Goal: Transaction & Acquisition: Purchase product/service

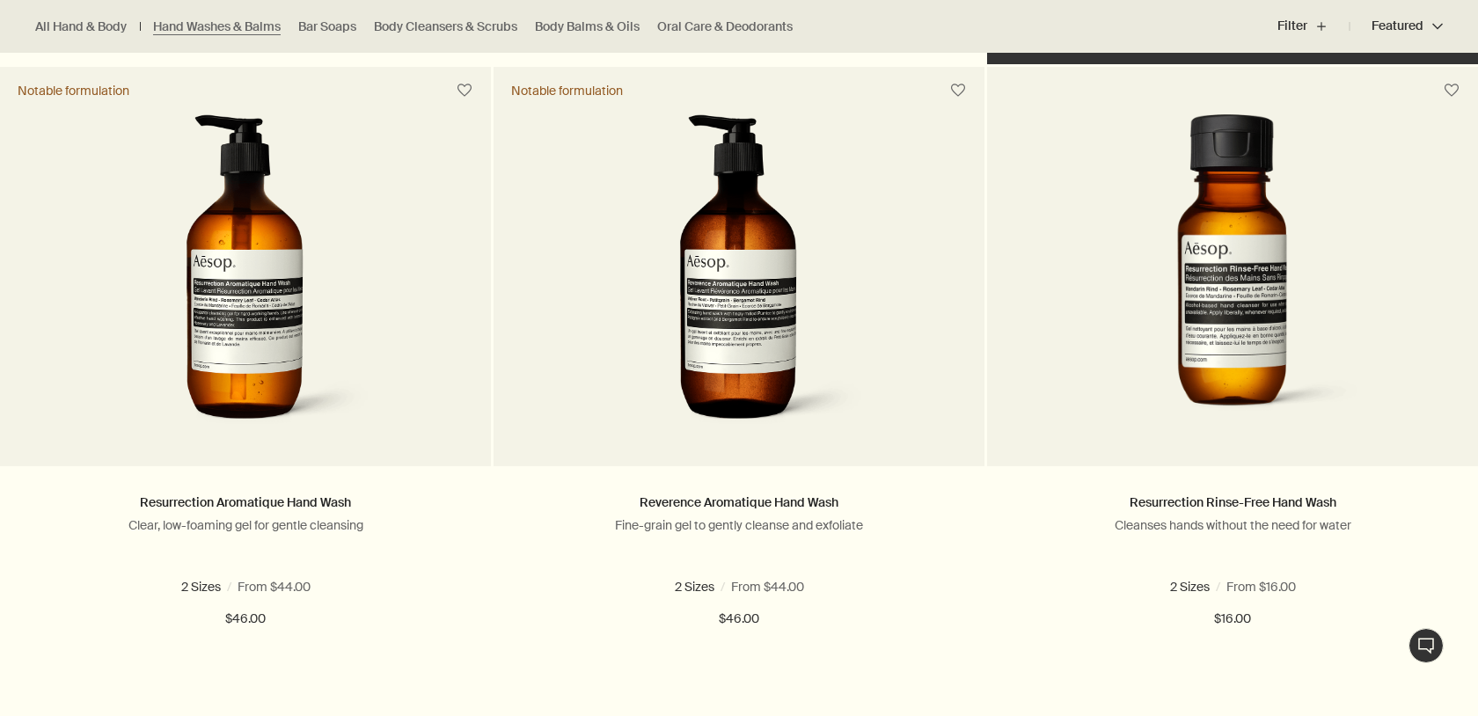
scroll to position [1138, 0]
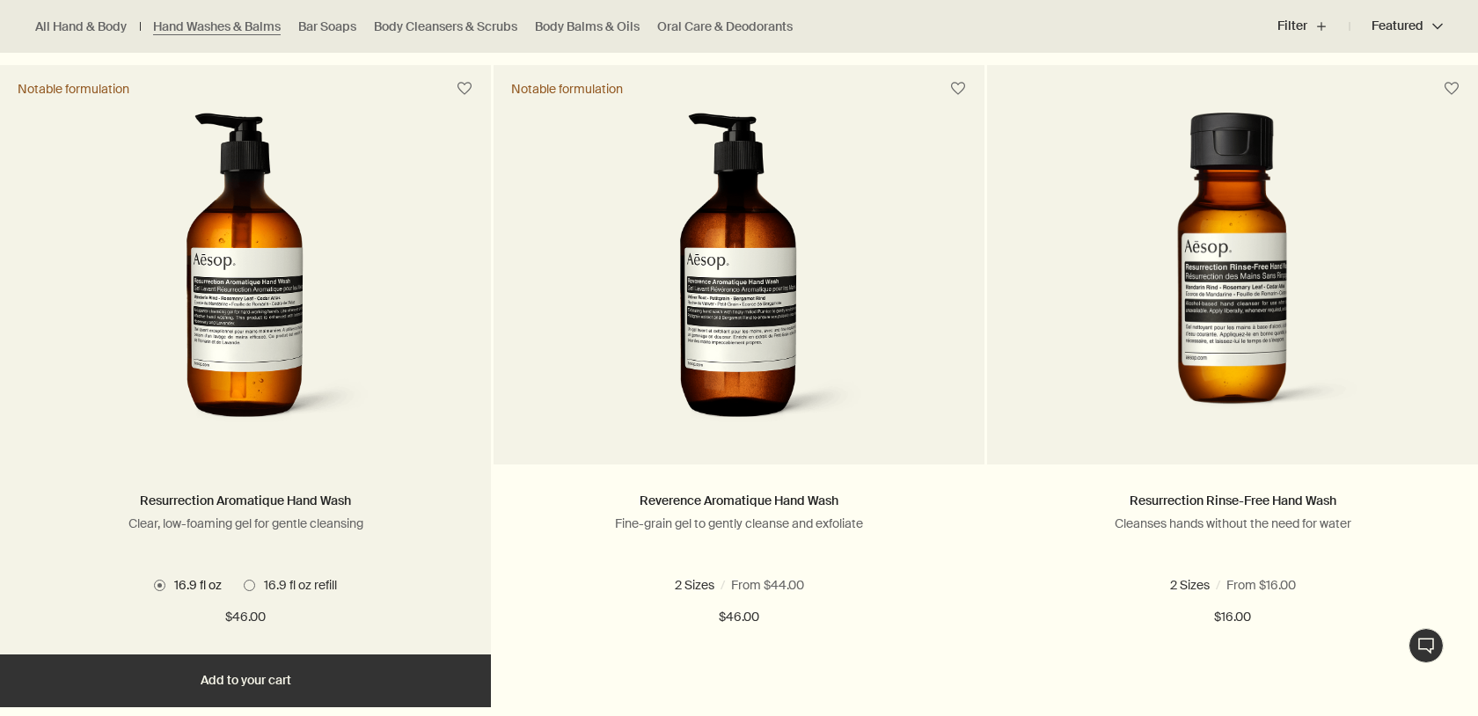
click at [287, 332] on img at bounding box center [245, 275] width 263 height 325
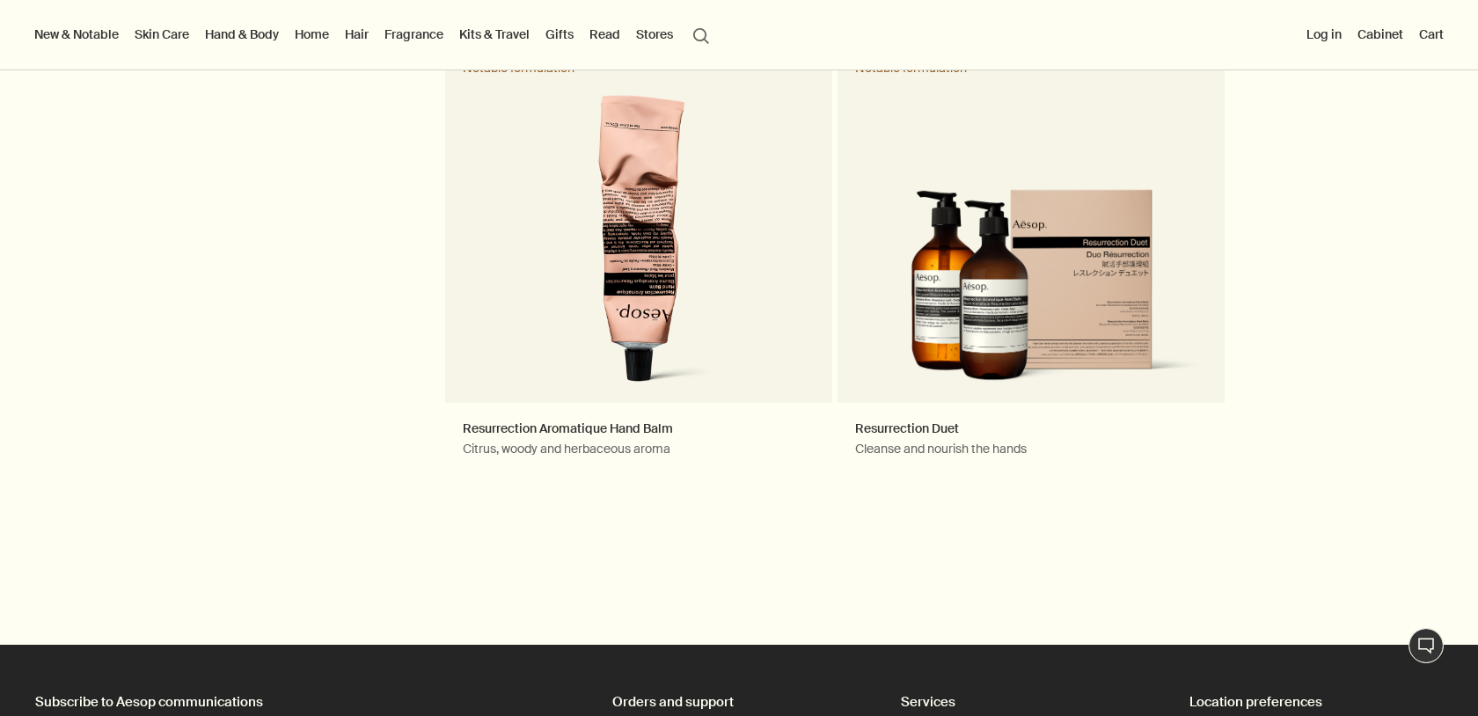
scroll to position [2020, 0]
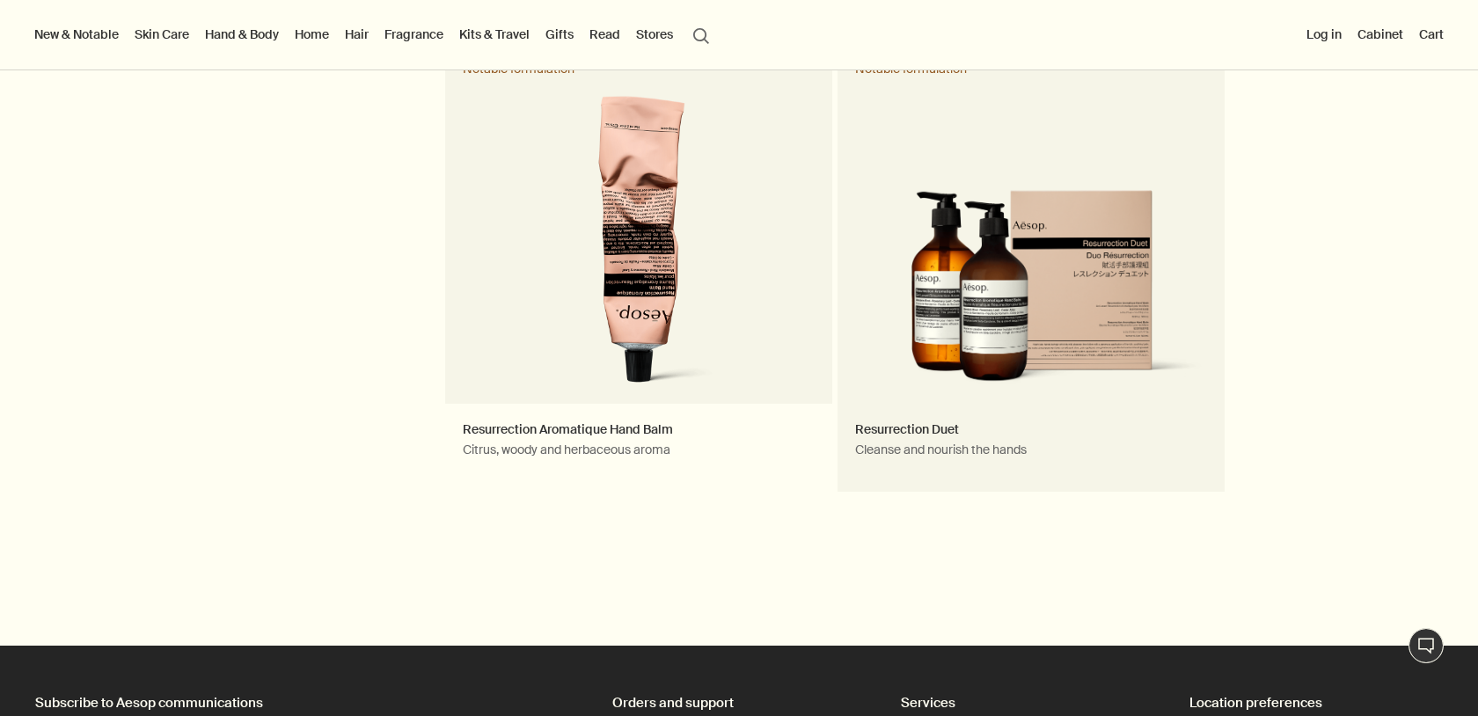
click at [1024, 245] on link "Resurrection Duet Cleanse and nourish the hands Notable formulation" at bounding box center [1030, 267] width 387 height 449
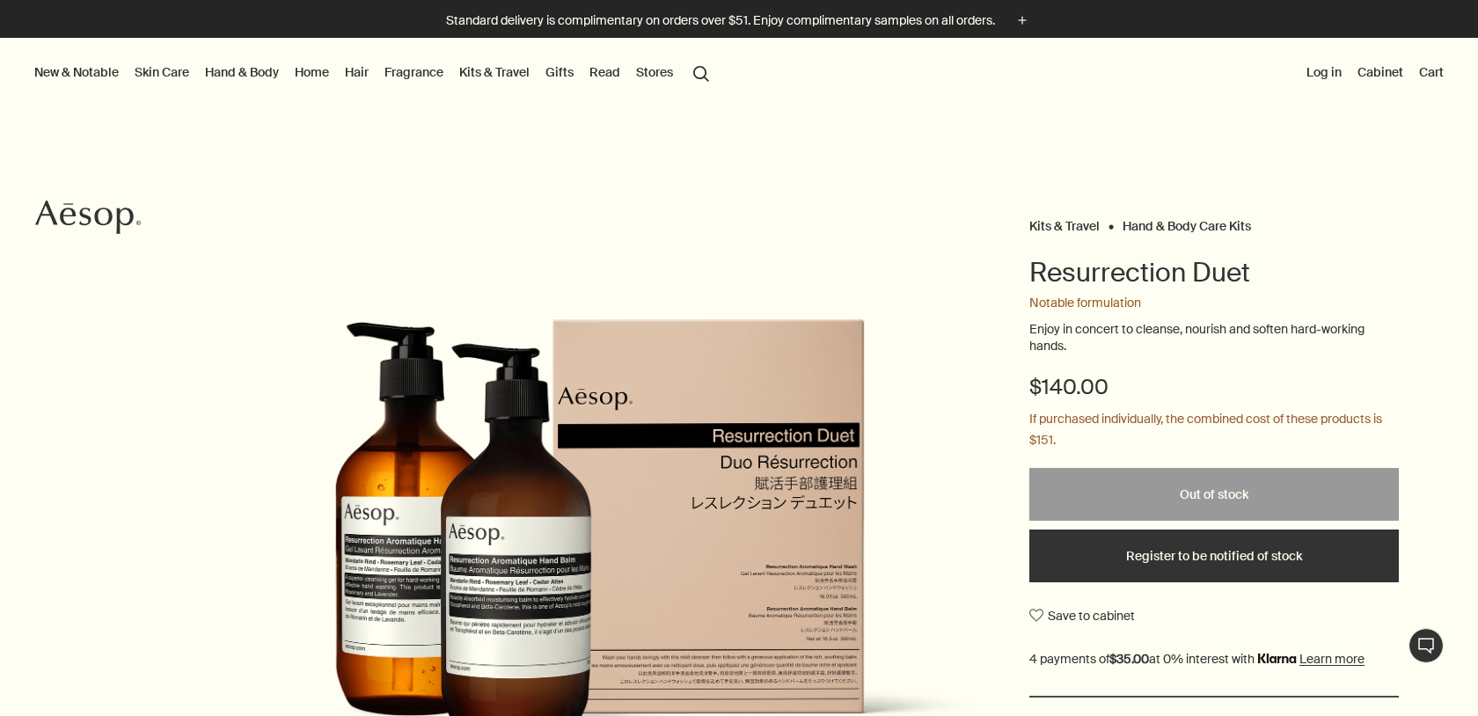
click at [708, 67] on button "search Search" at bounding box center [701, 71] width 32 height 33
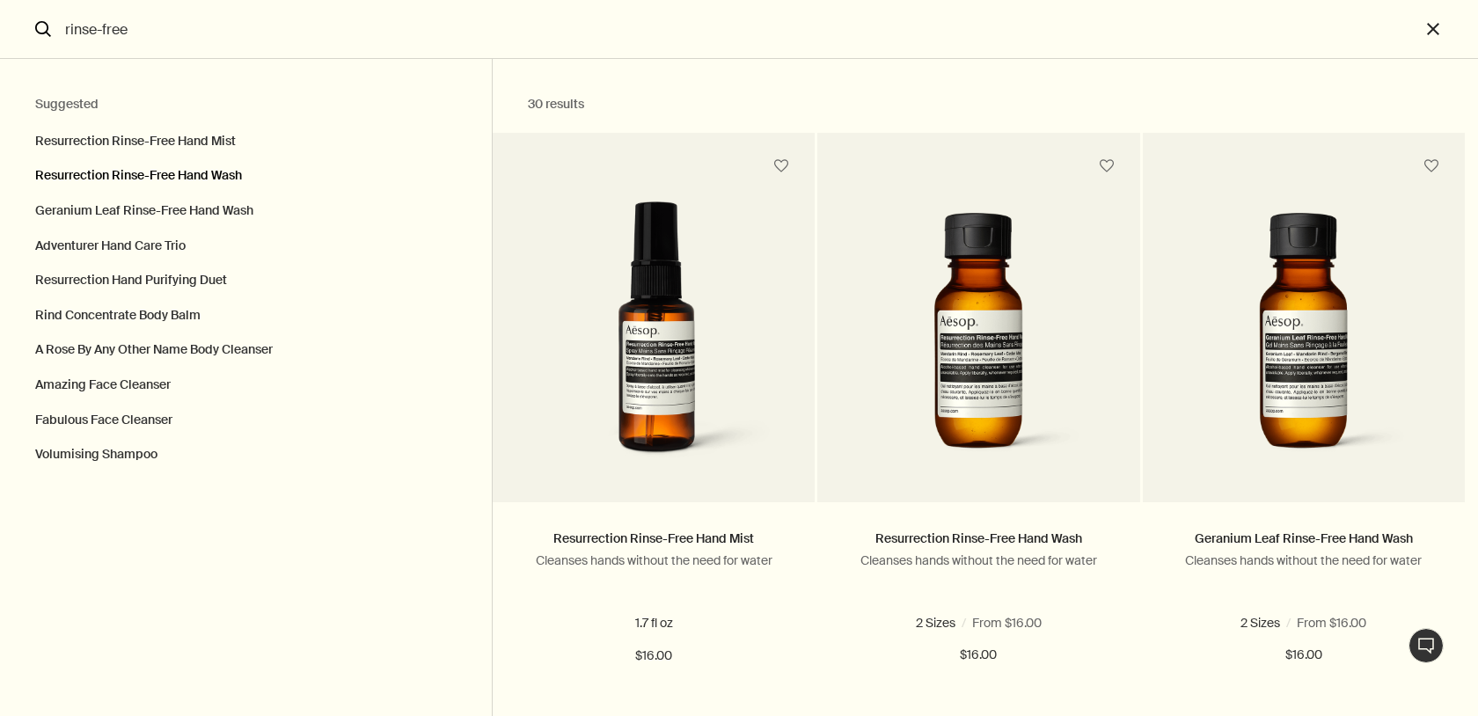
click at [234, 174] on button "Resurrection Rinse-Free Hand Wash" at bounding box center [246, 175] width 492 height 35
type input "Resurrection Rinse-Free Hand Wash"
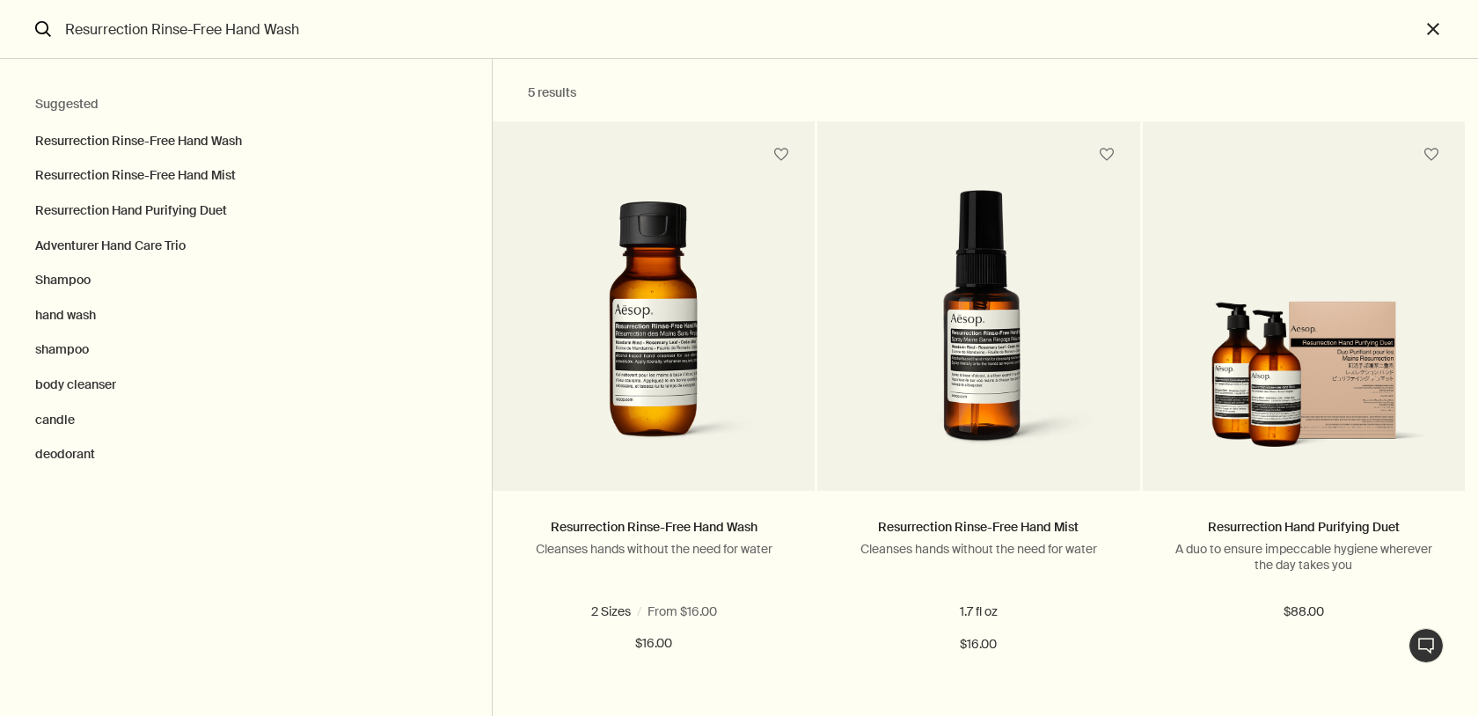
scroll to position [14, 0]
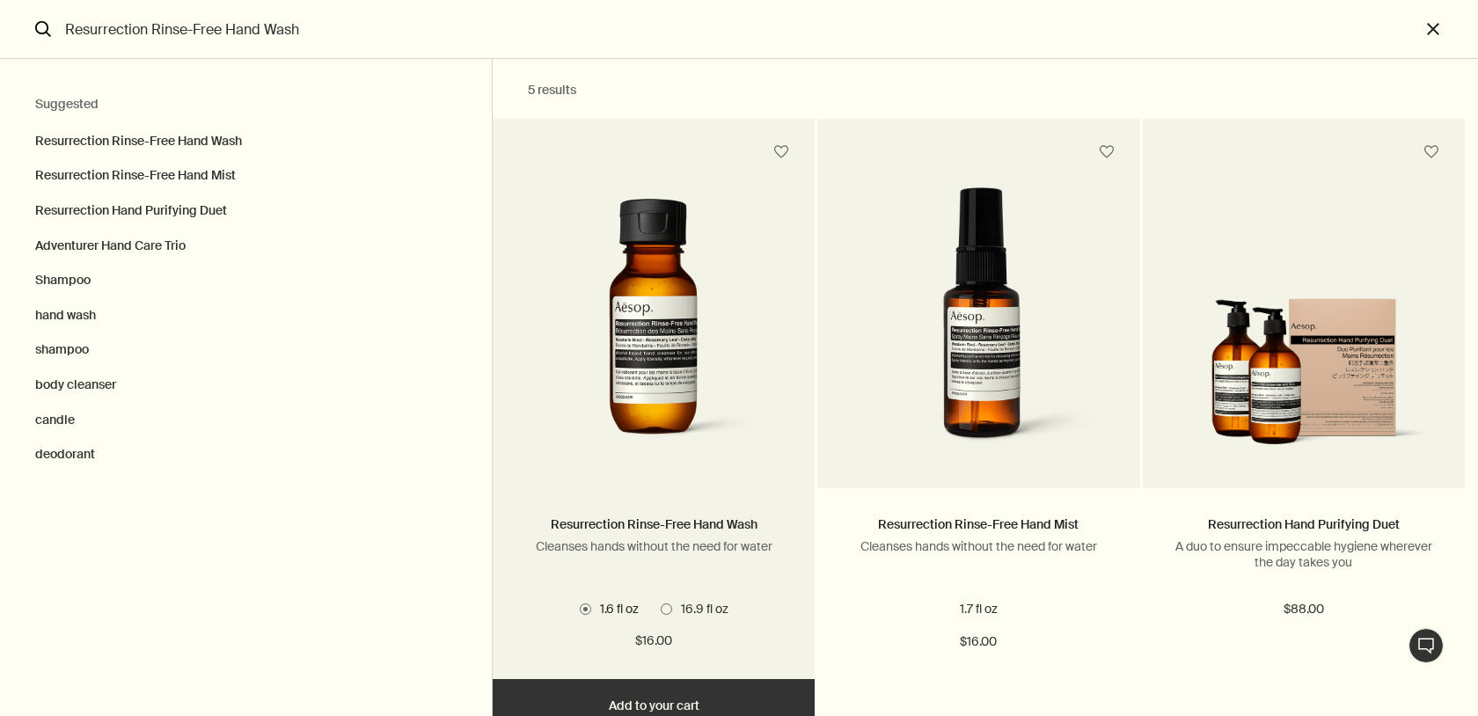
click at [732, 416] on img "Search" at bounding box center [653, 330] width 269 height 263
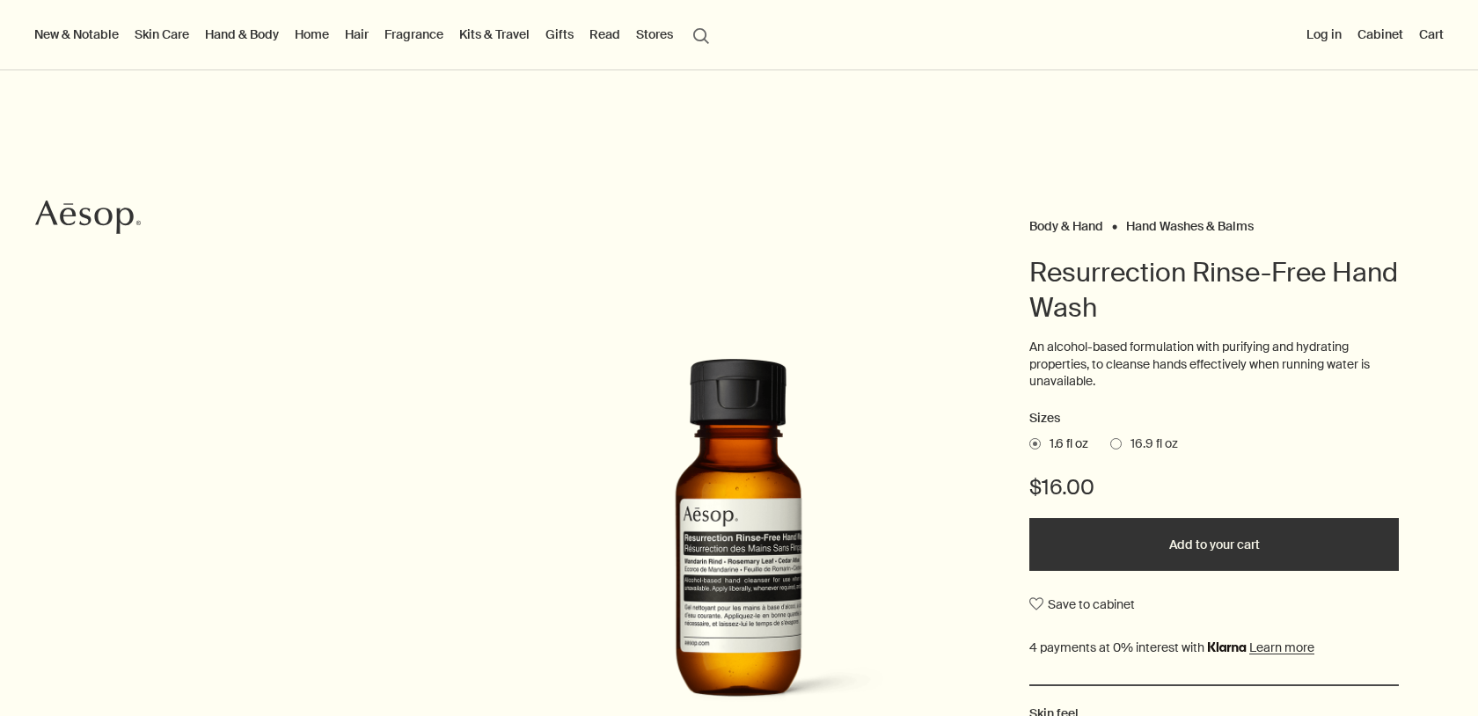
click at [1119, 438] on span at bounding box center [1115, 443] width 11 height 11
click at [1110, 435] on input "16.9 fl oz" at bounding box center [1110, 440] width 0 height 11
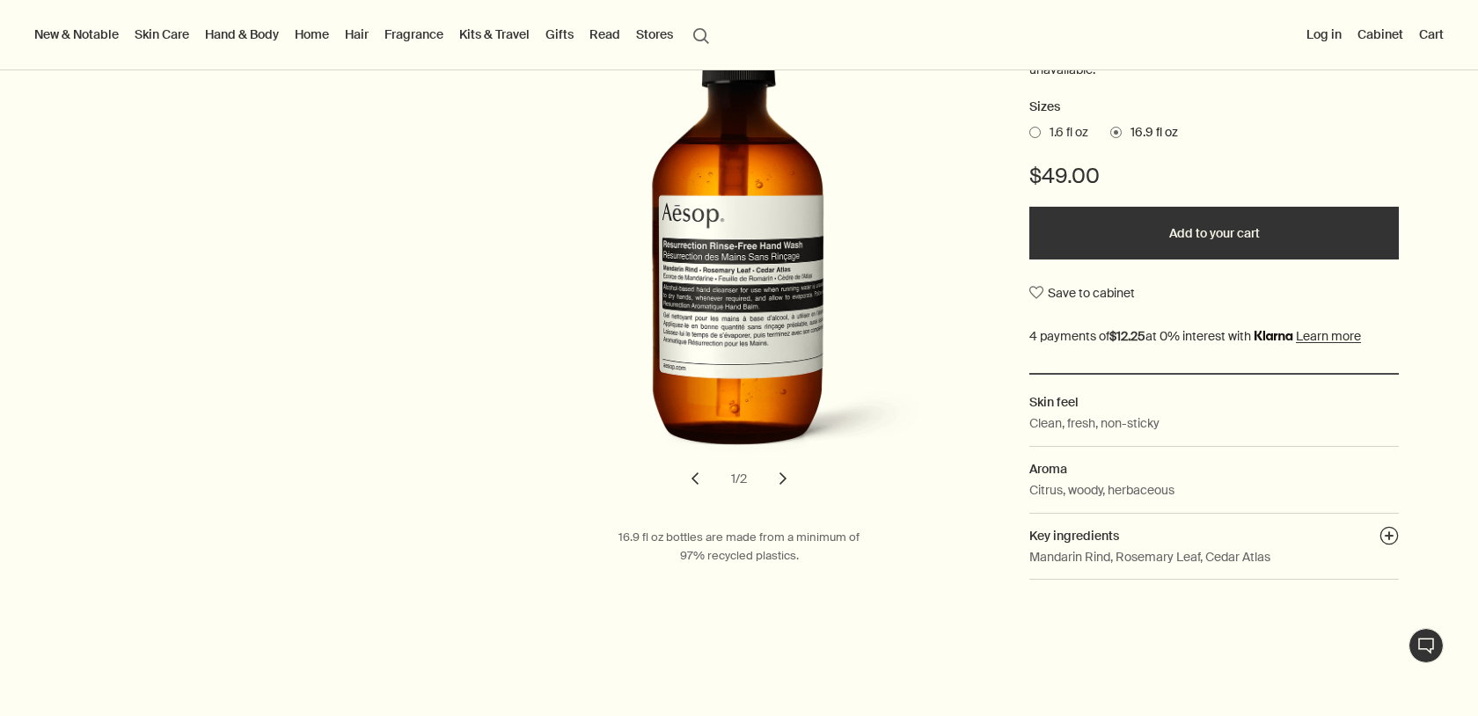
scroll to position [129, 0]
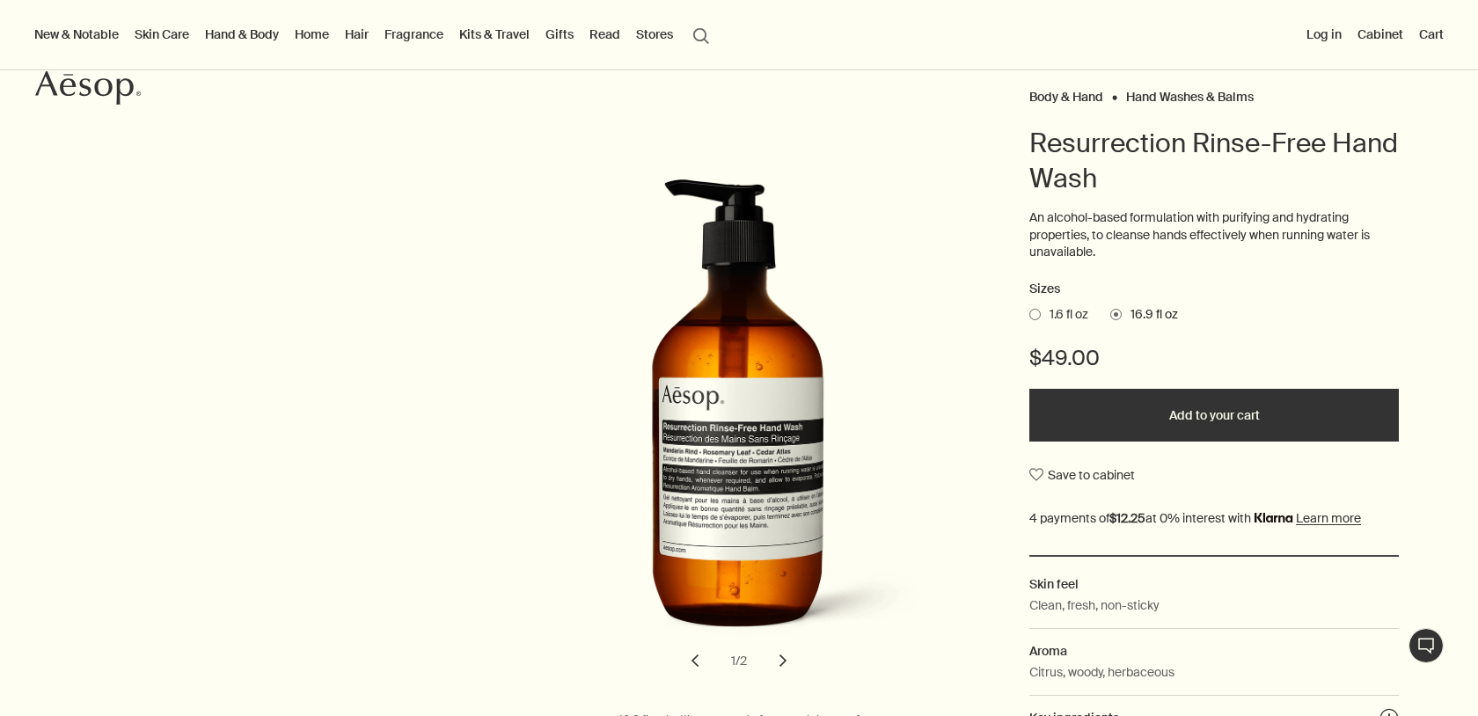
click at [1172, 413] on button "Add to your cart" at bounding box center [1213, 415] width 369 height 53
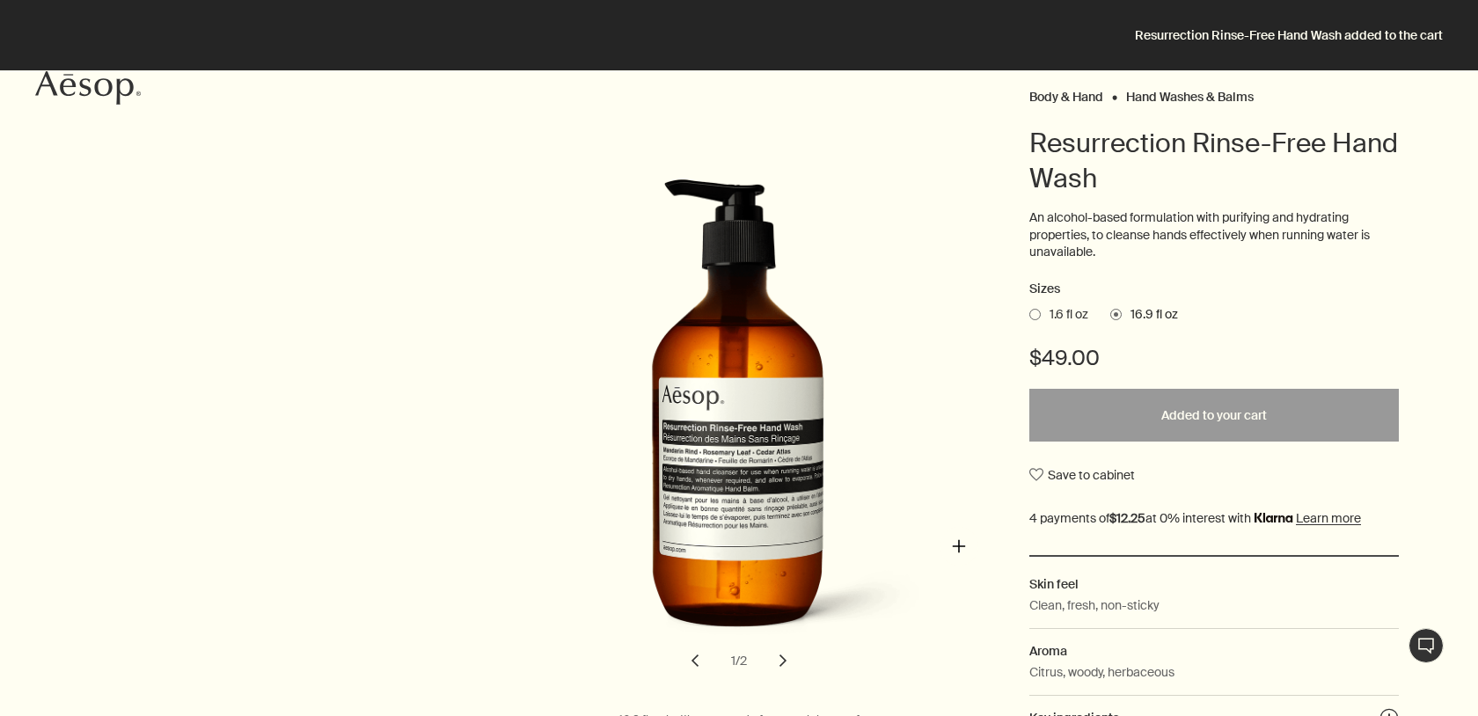
scroll to position [0, 0]
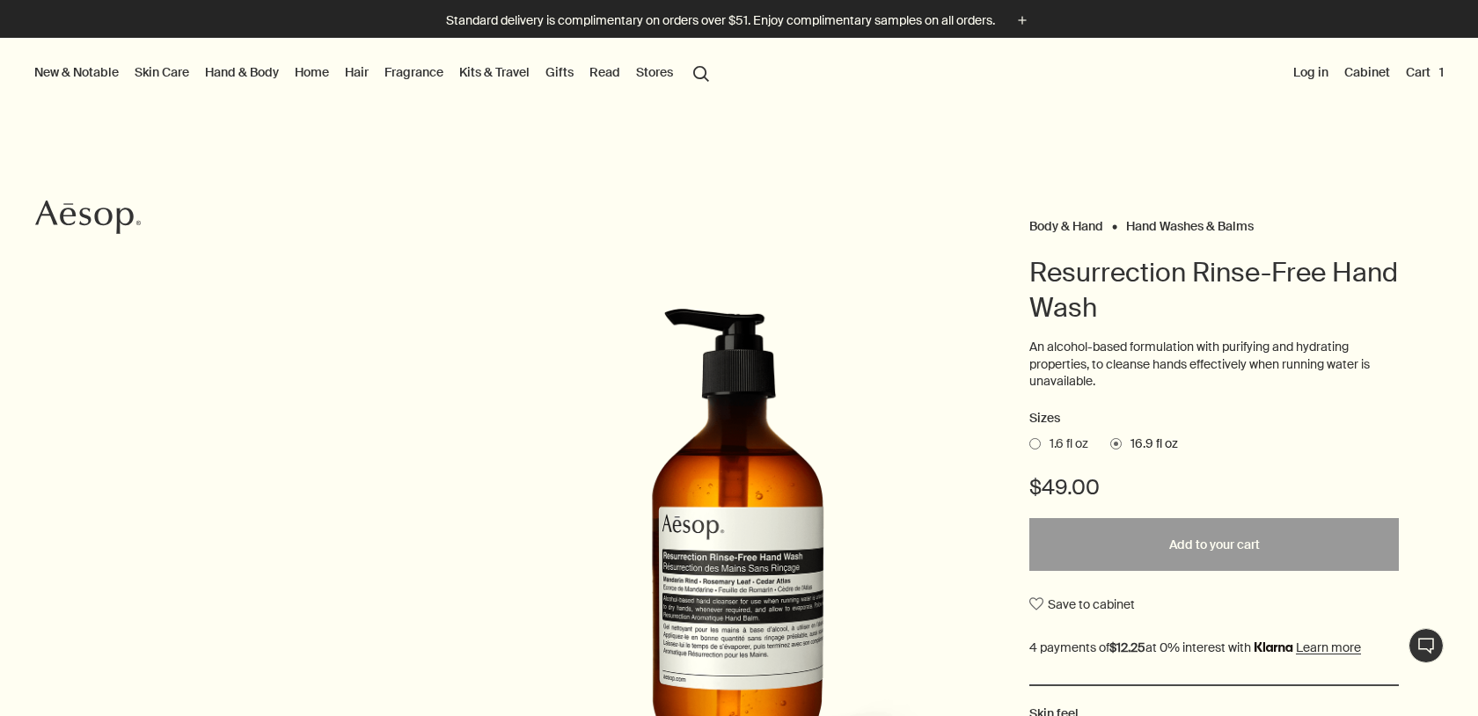
click at [1429, 69] on button "Cart 1" at bounding box center [1424, 72] width 45 height 23
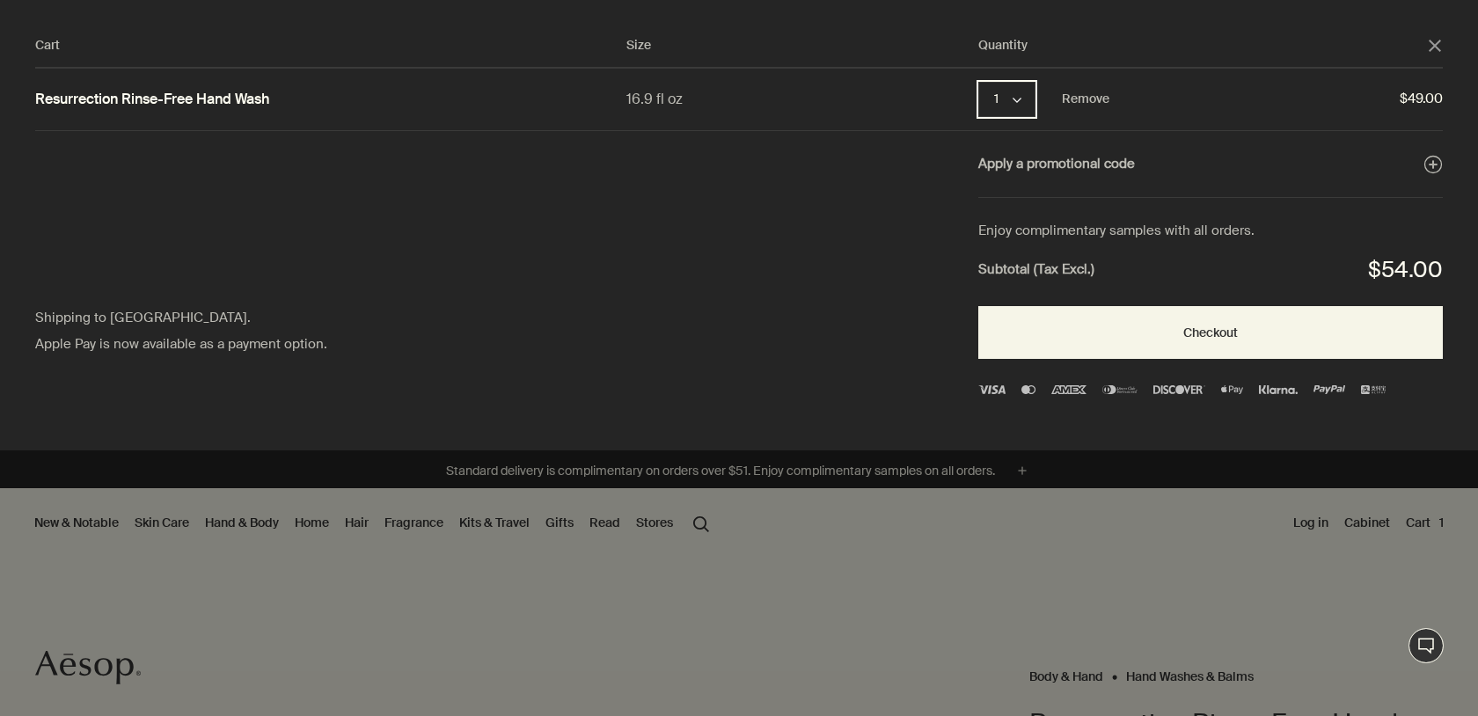
click at [1004, 98] on button "1 chevron" at bounding box center [1006, 99] width 57 height 35
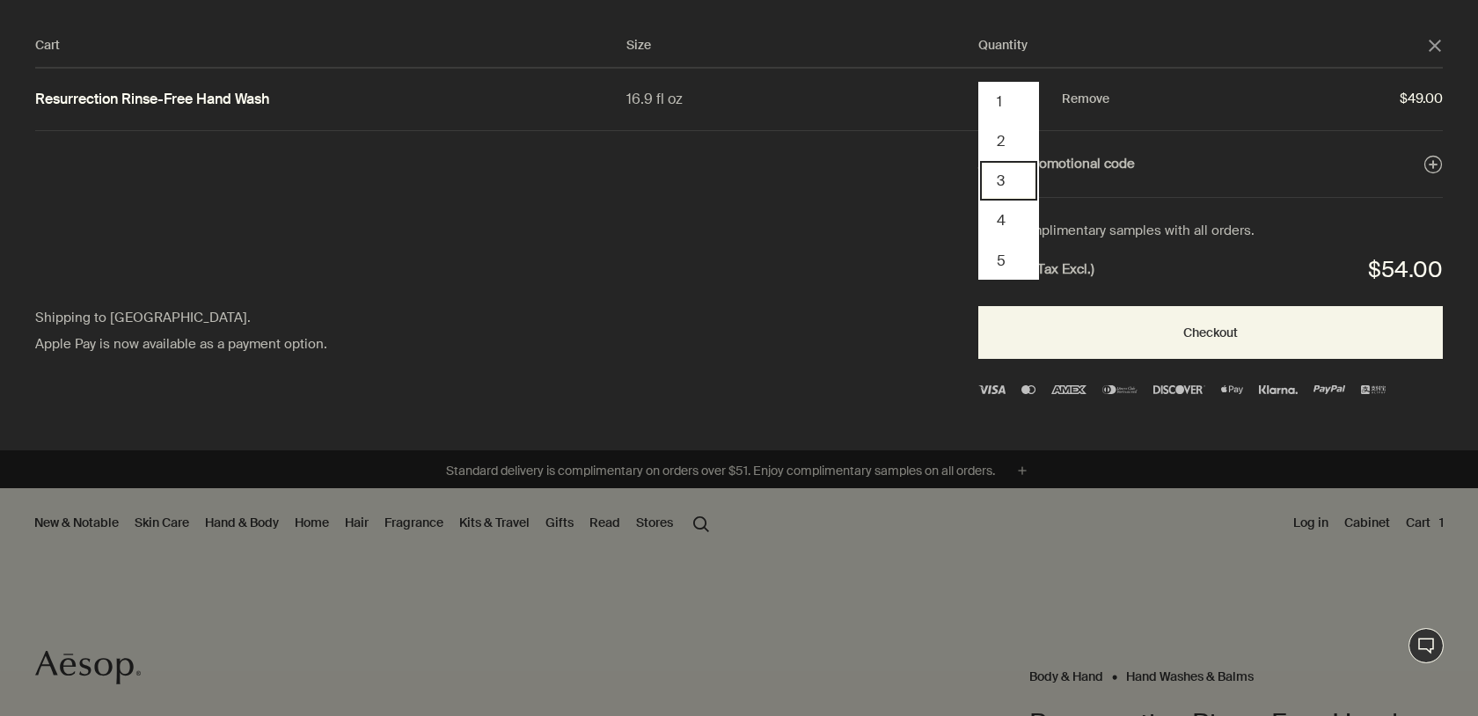
click at [1004, 176] on button "3" at bounding box center [1008, 181] width 57 height 40
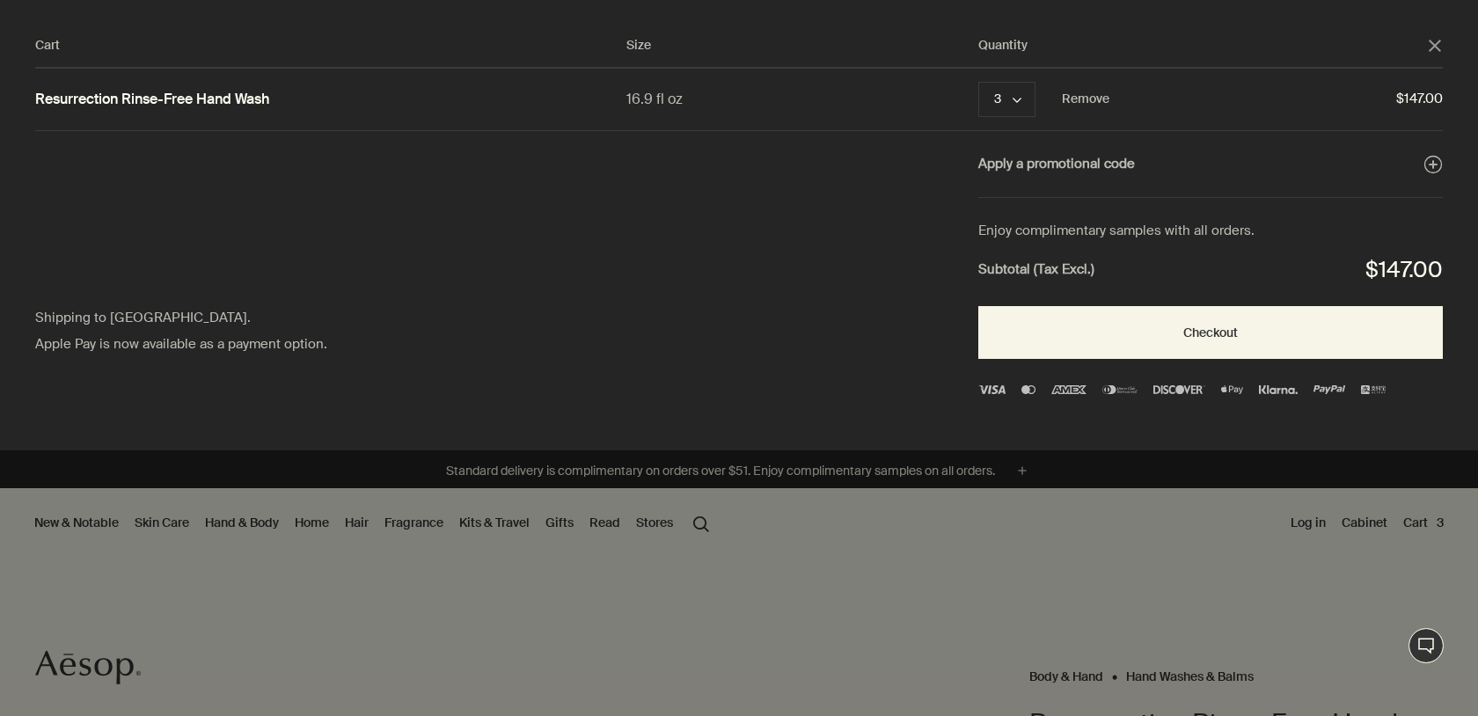
click at [890, 220] on div "Cart Size Quantity close Resurrection Rinse-Free Hand Wash 16.9 fl oz 3 chevron…" at bounding box center [756, 225] width 1513 height 450
click at [1019, 98] on icon "chevron" at bounding box center [1016, 100] width 9 height 9
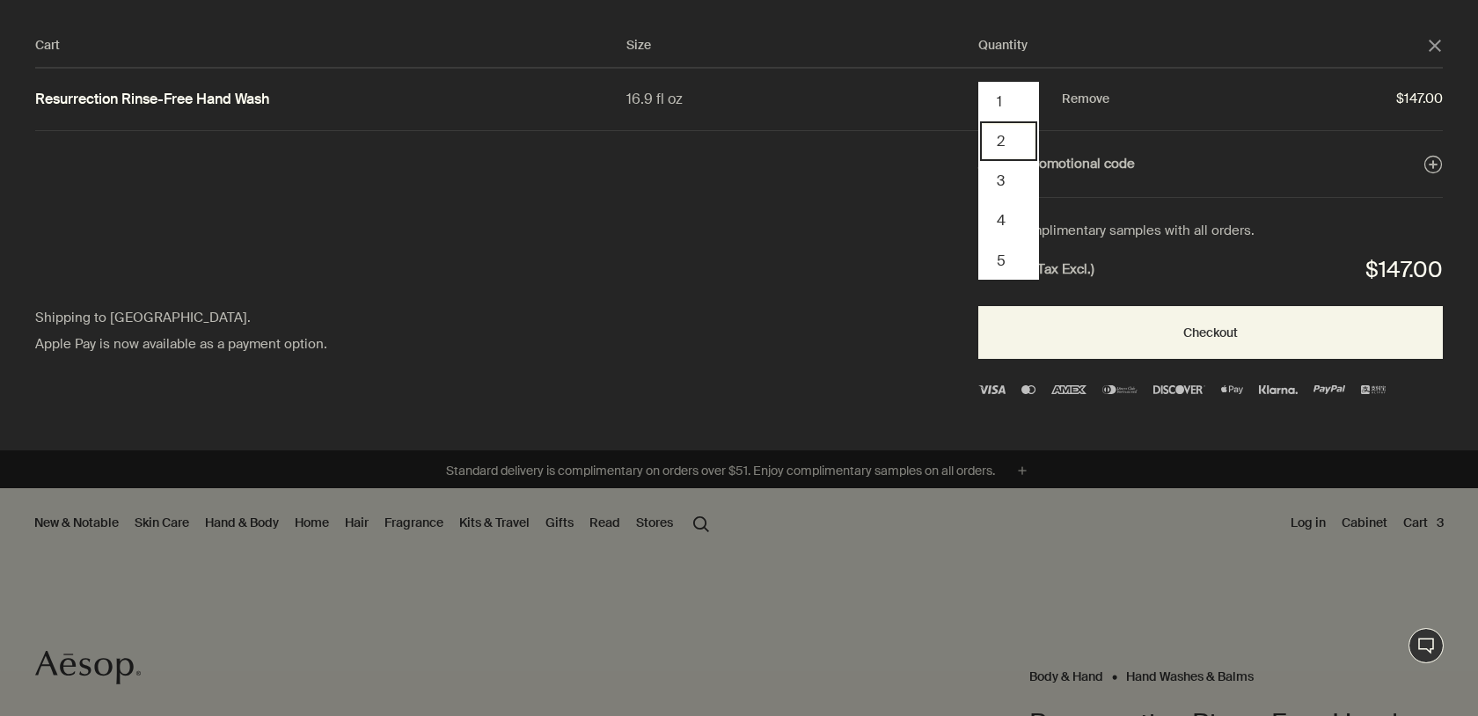
click at [1010, 142] on button "2" at bounding box center [1008, 141] width 57 height 40
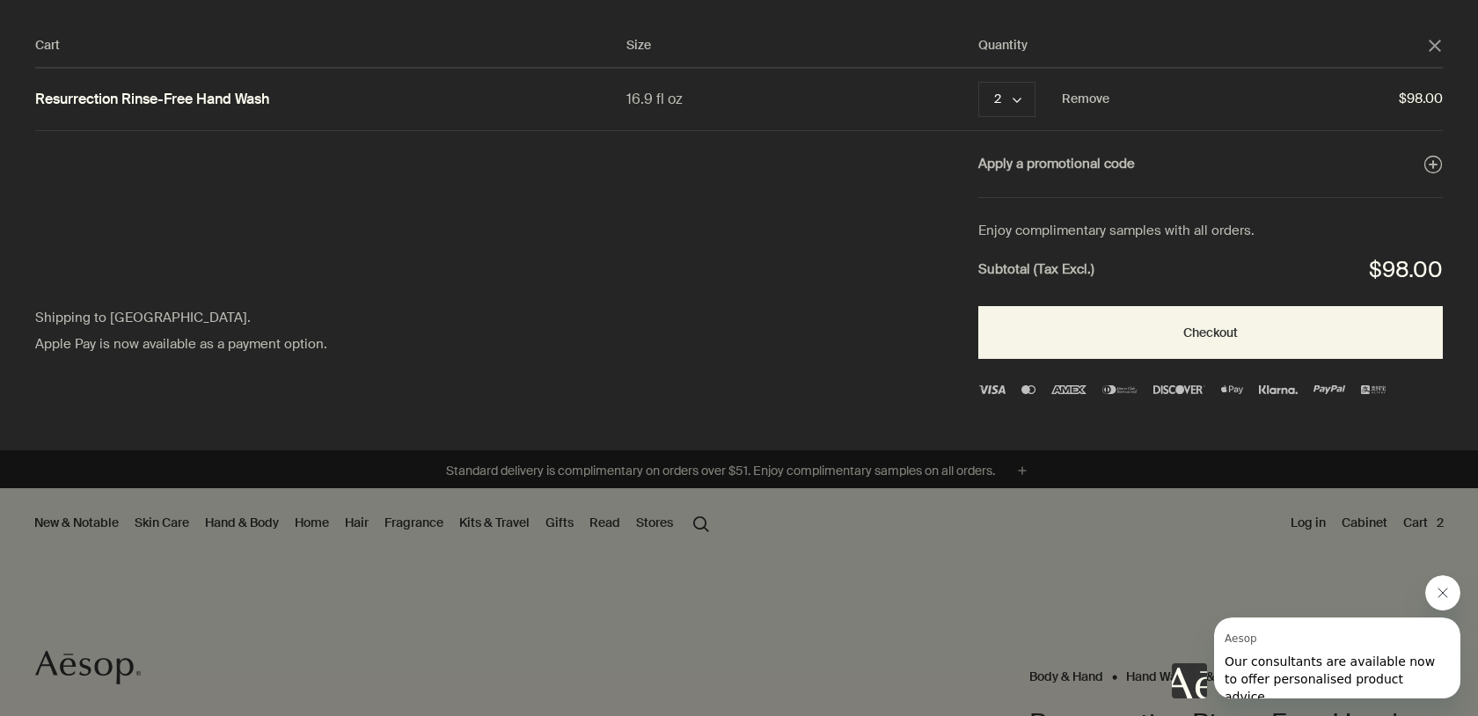
click at [905, 582] on div "Cart" at bounding box center [739, 358] width 1478 height 716
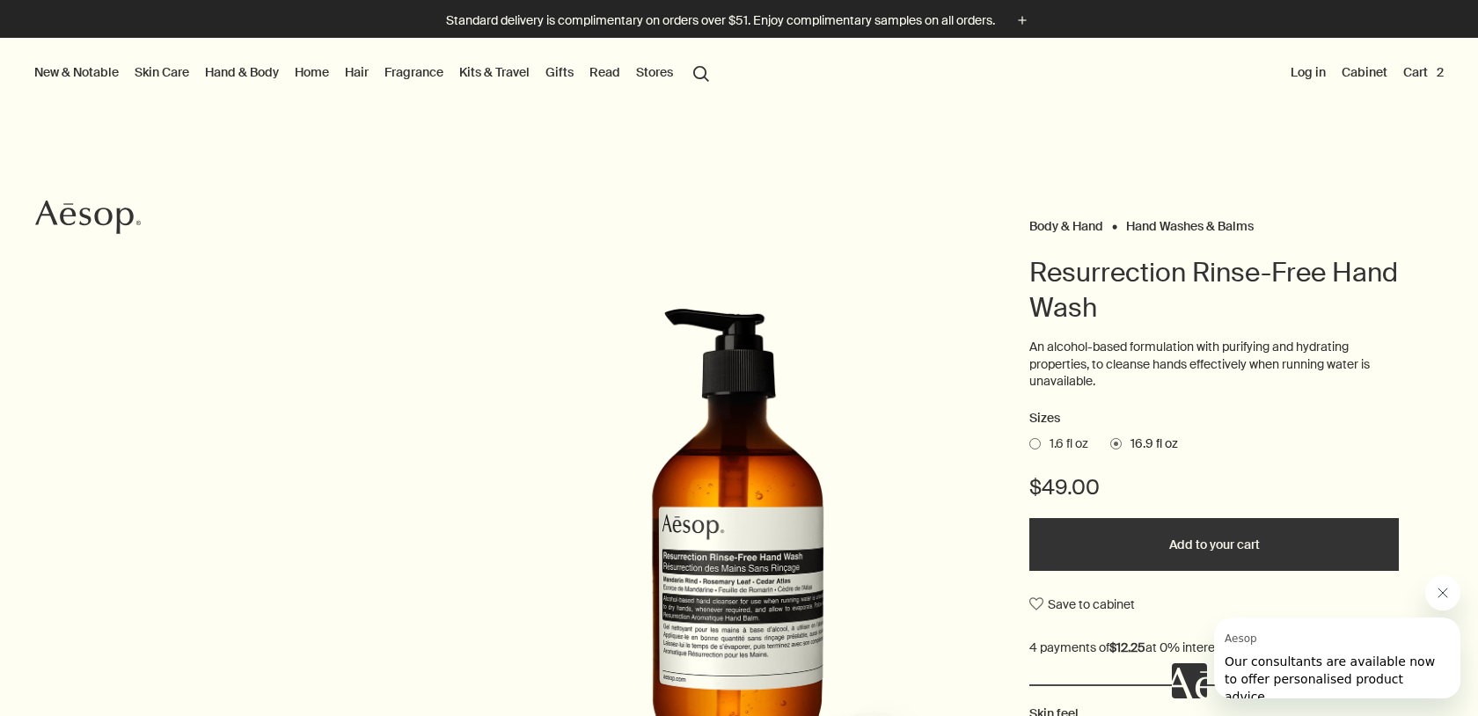
click at [1417, 74] on button "Cart 2" at bounding box center [1422, 72] width 47 height 23
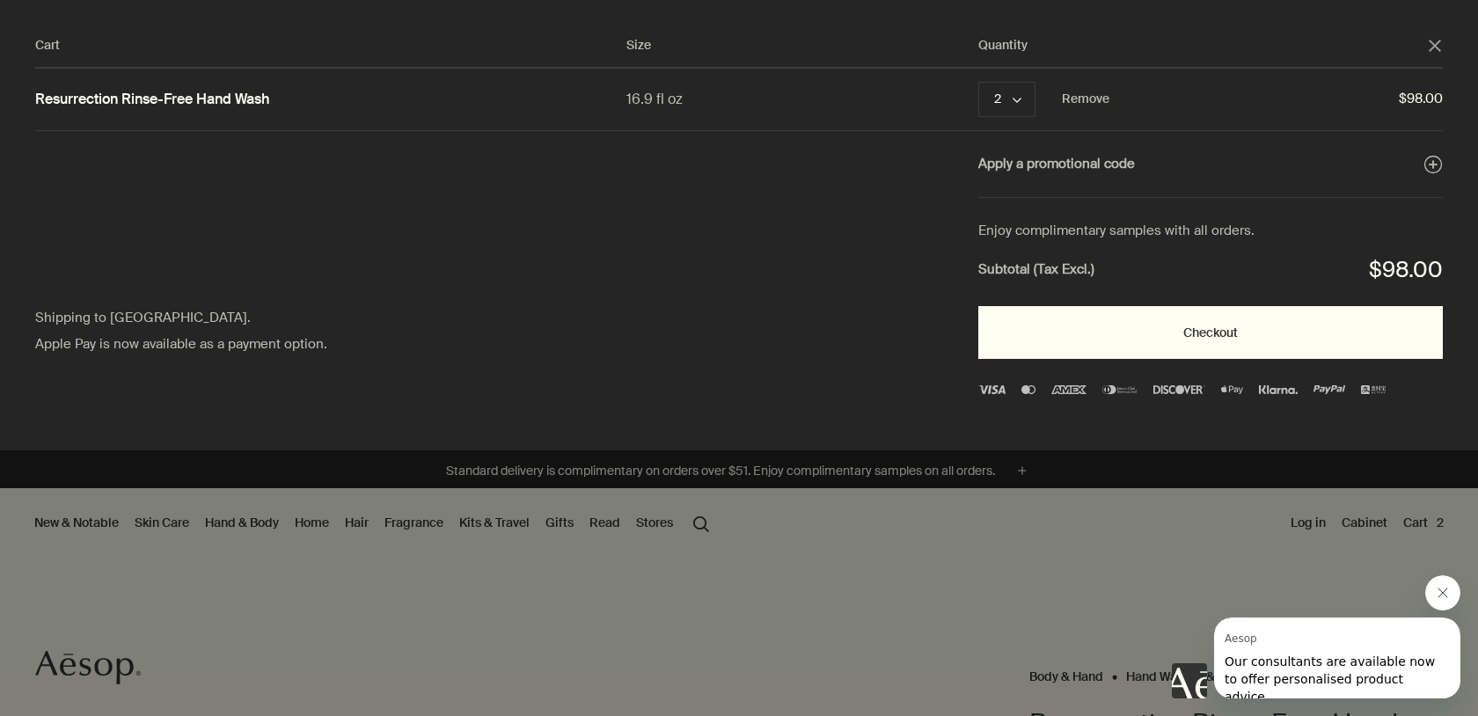
click at [1332, 335] on button "Checkout" at bounding box center [1210, 332] width 464 height 53
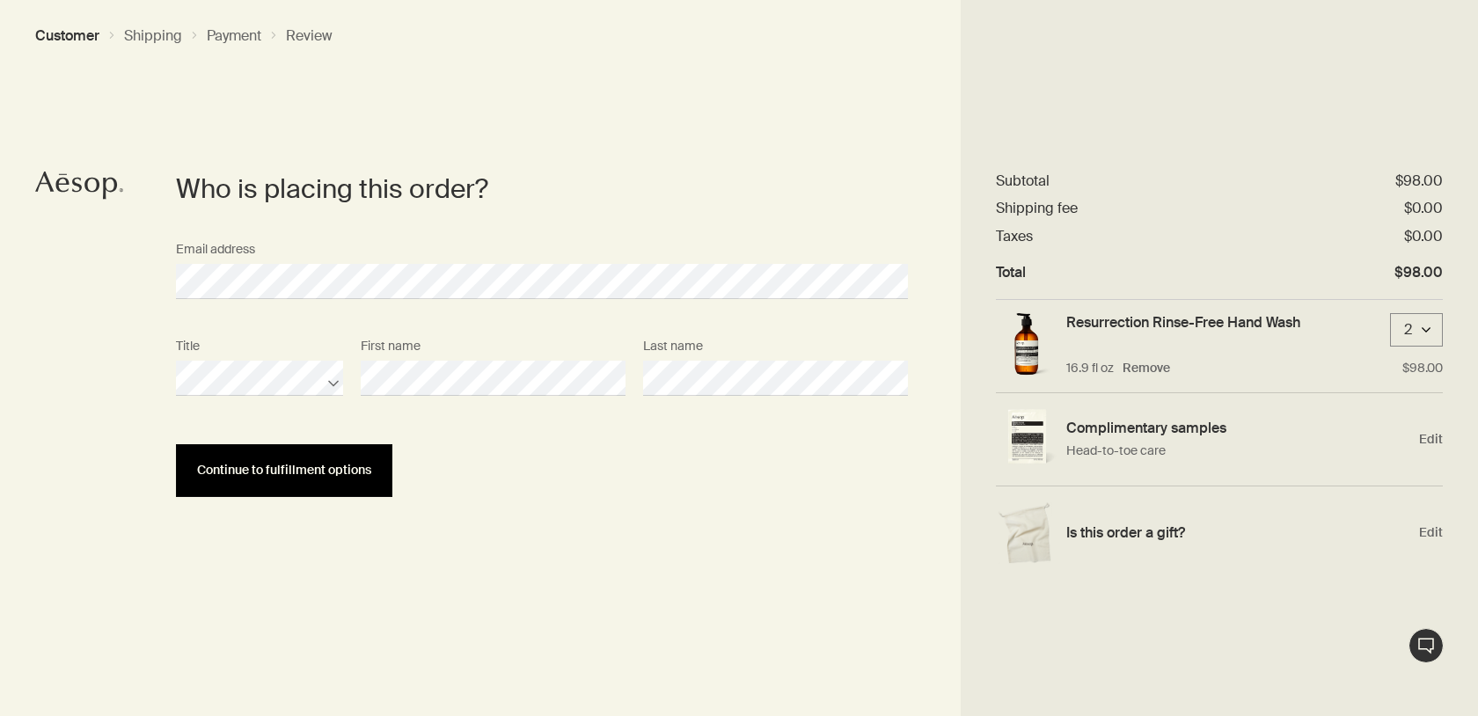
click at [372, 481] on button "Continue to fulfillment options" at bounding box center [284, 470] width 216 height 53
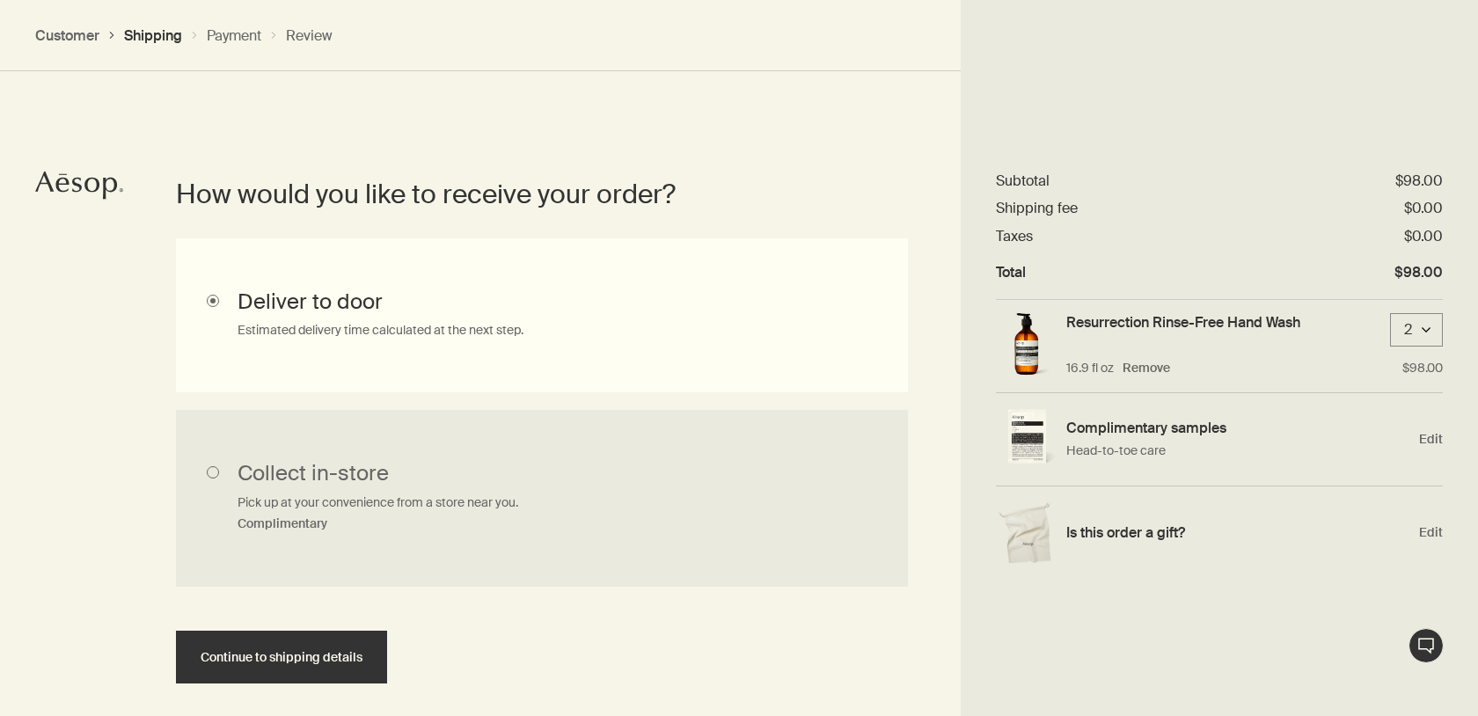
scroll to position [394, 0]
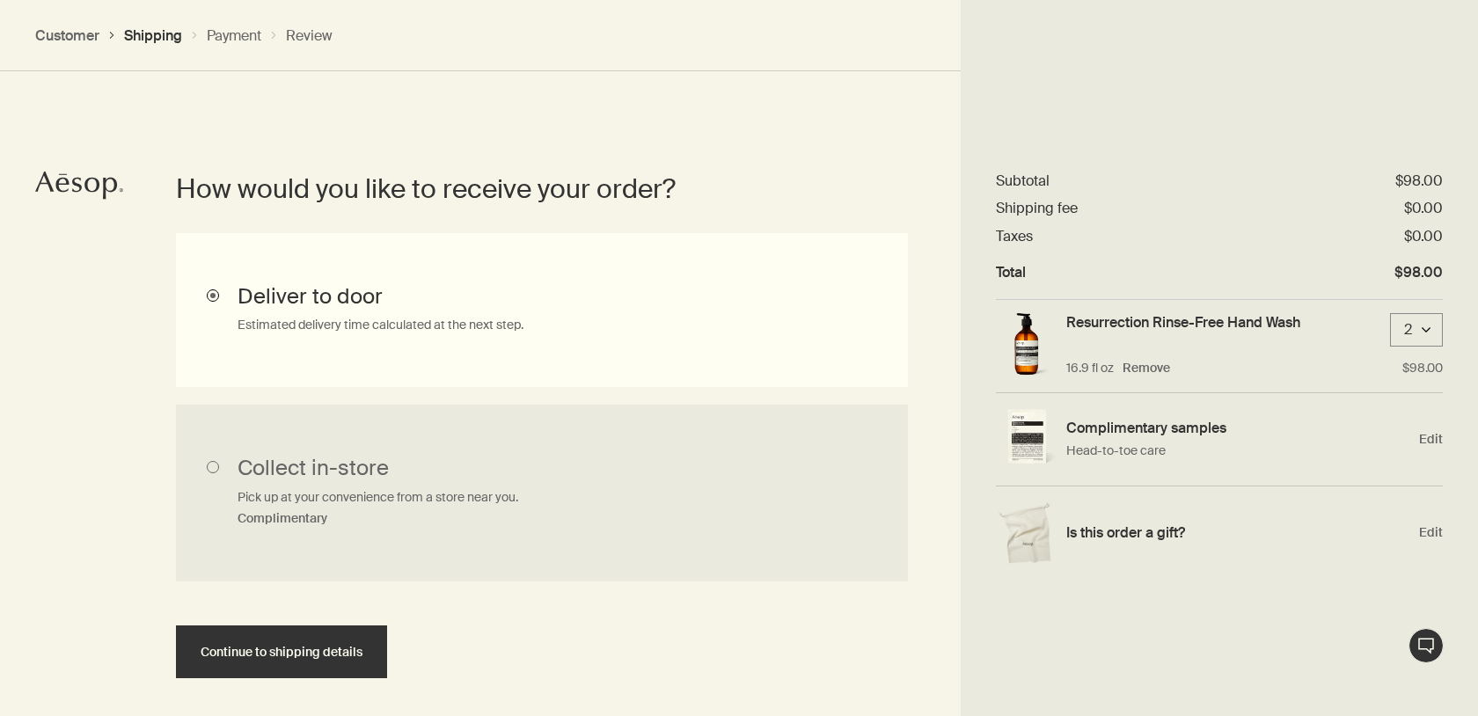
click at [237, 323] on input "Deliver to door Estimated delivery time calculated at the next step." at bounding box center [542, 310] width 732 height 154
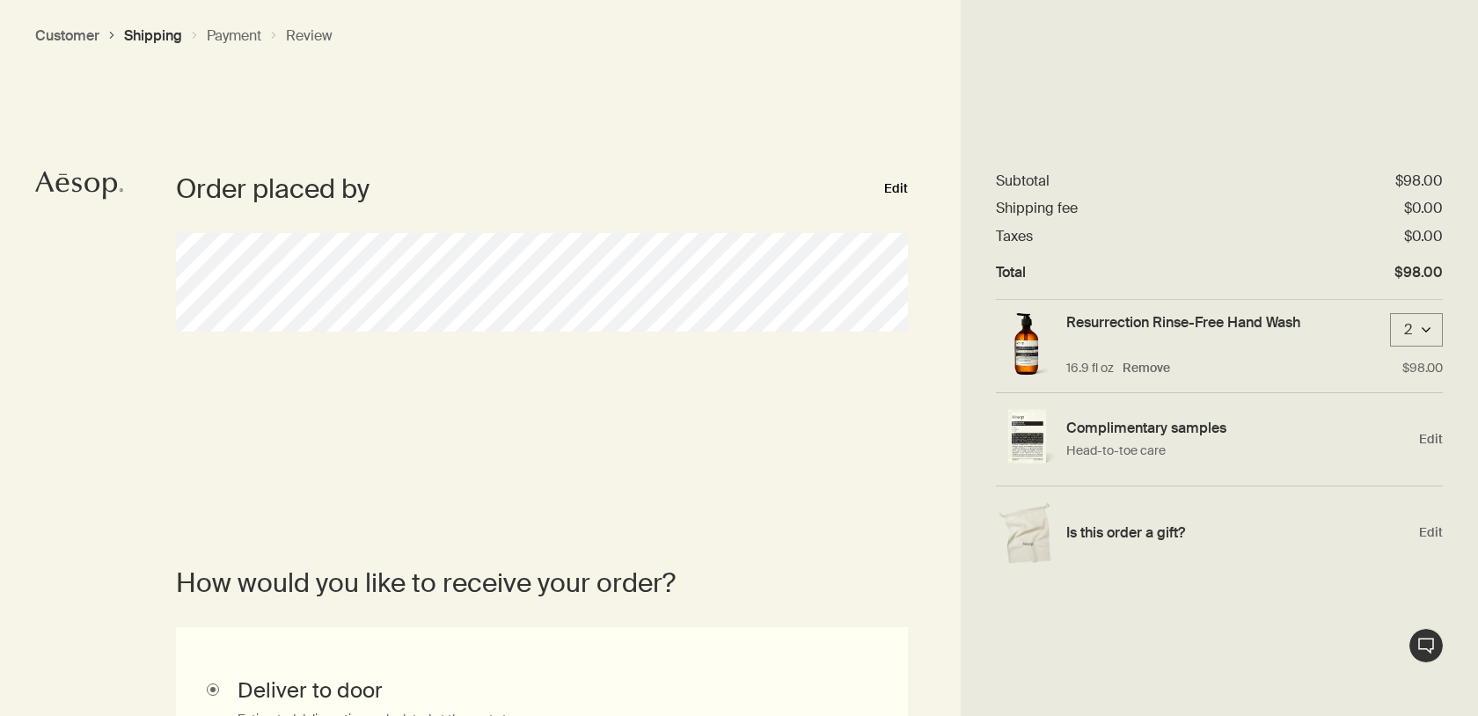
click at [902, 190] on button "Edit" at bounding box center [896, 189] width 24 height 21
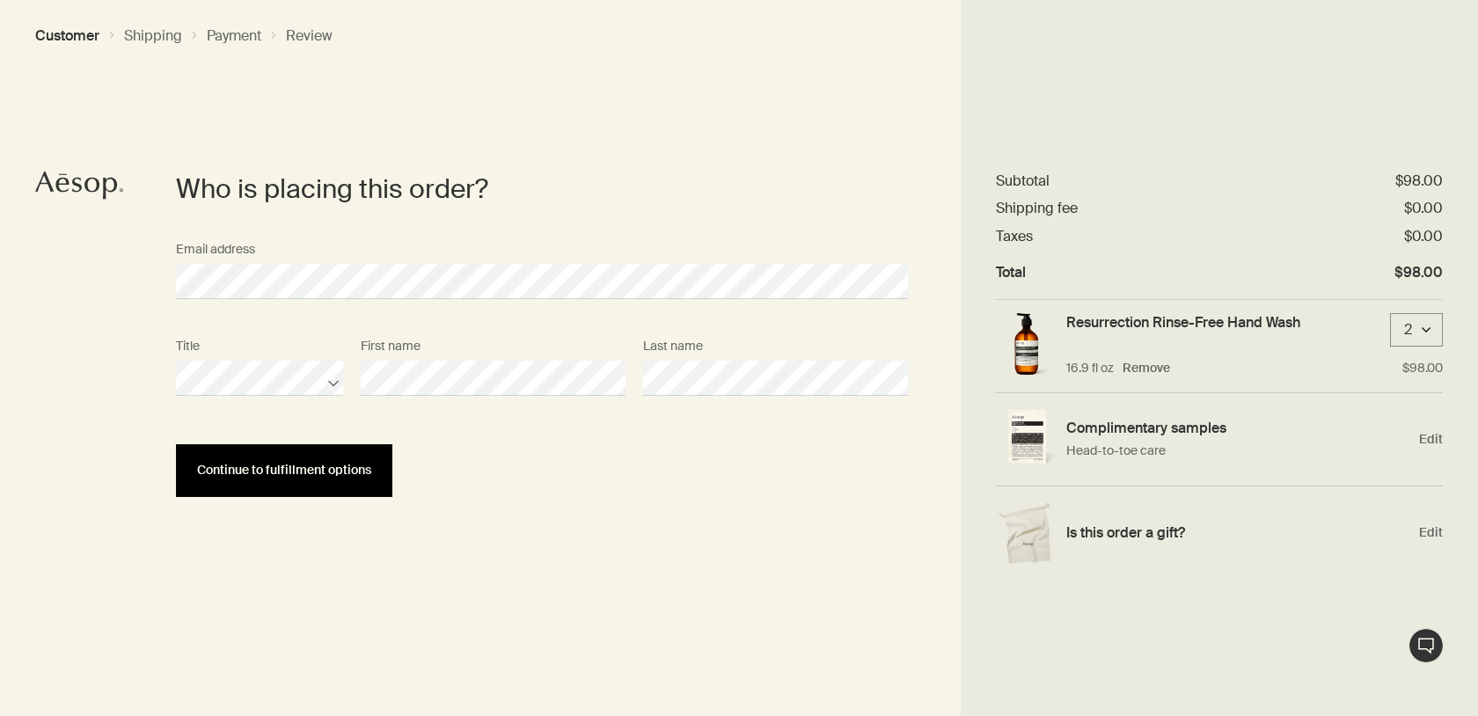
click at [338, 465] on span "Continue to fulfillment options" at bounding box center [284, 470] width 174 height 13
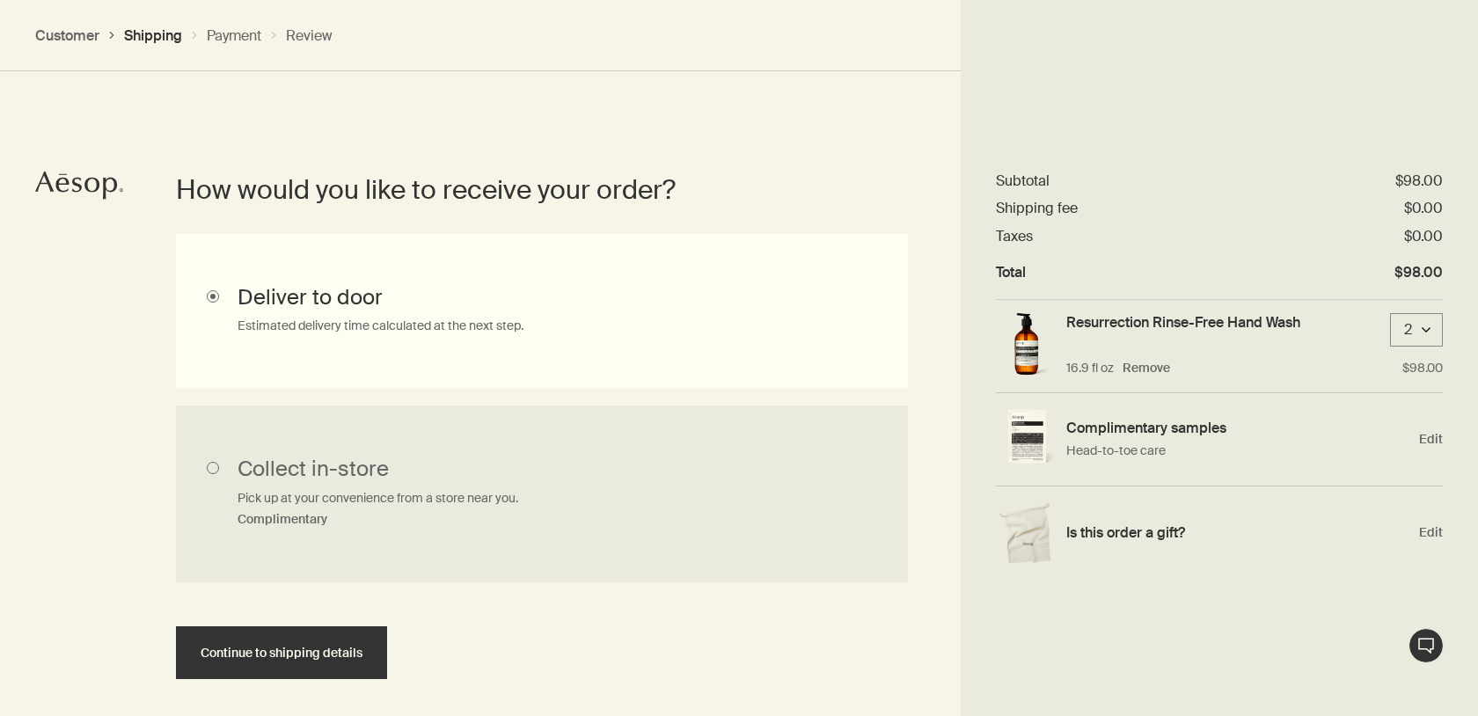
scroll to position [394, 0]
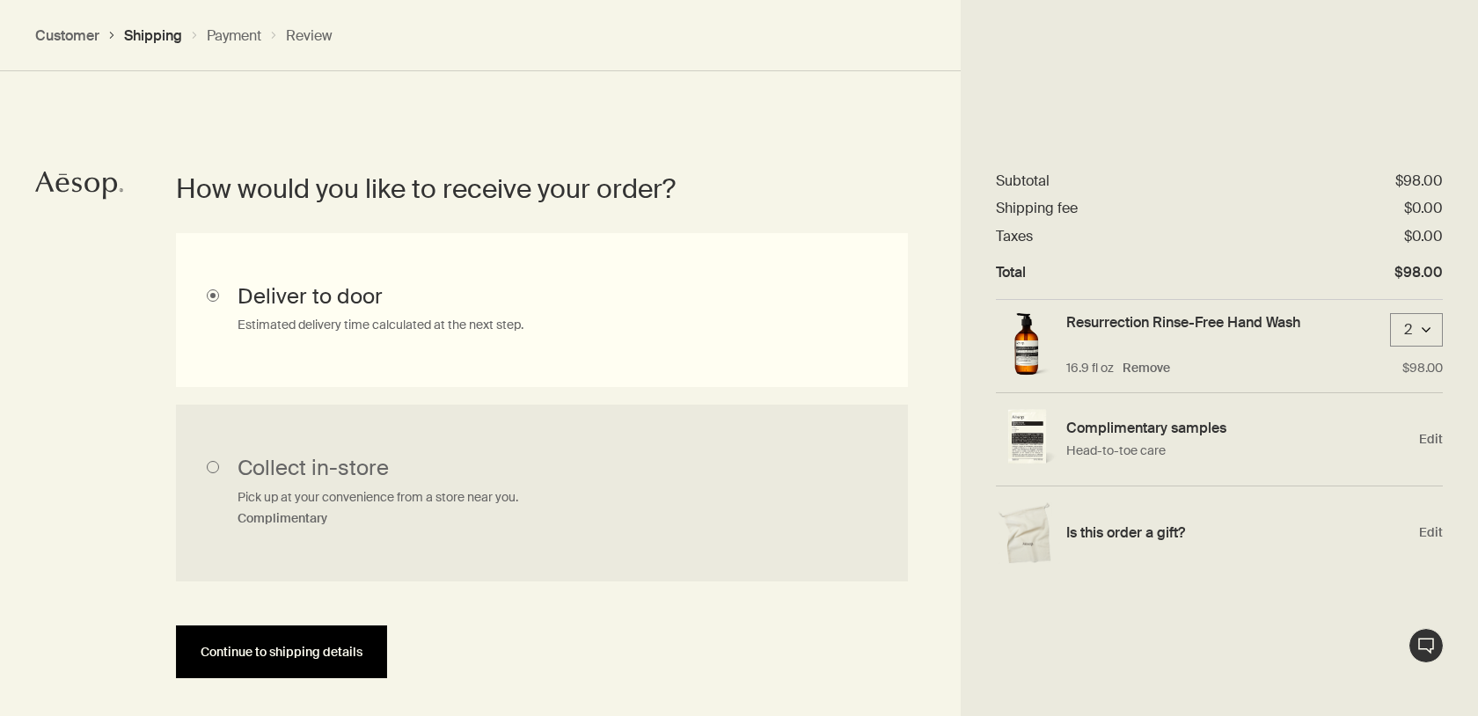
click at [274, 667] on button "Continue to shipping details" at bounding box center [281, 651] width 211 height 53
select select "US"
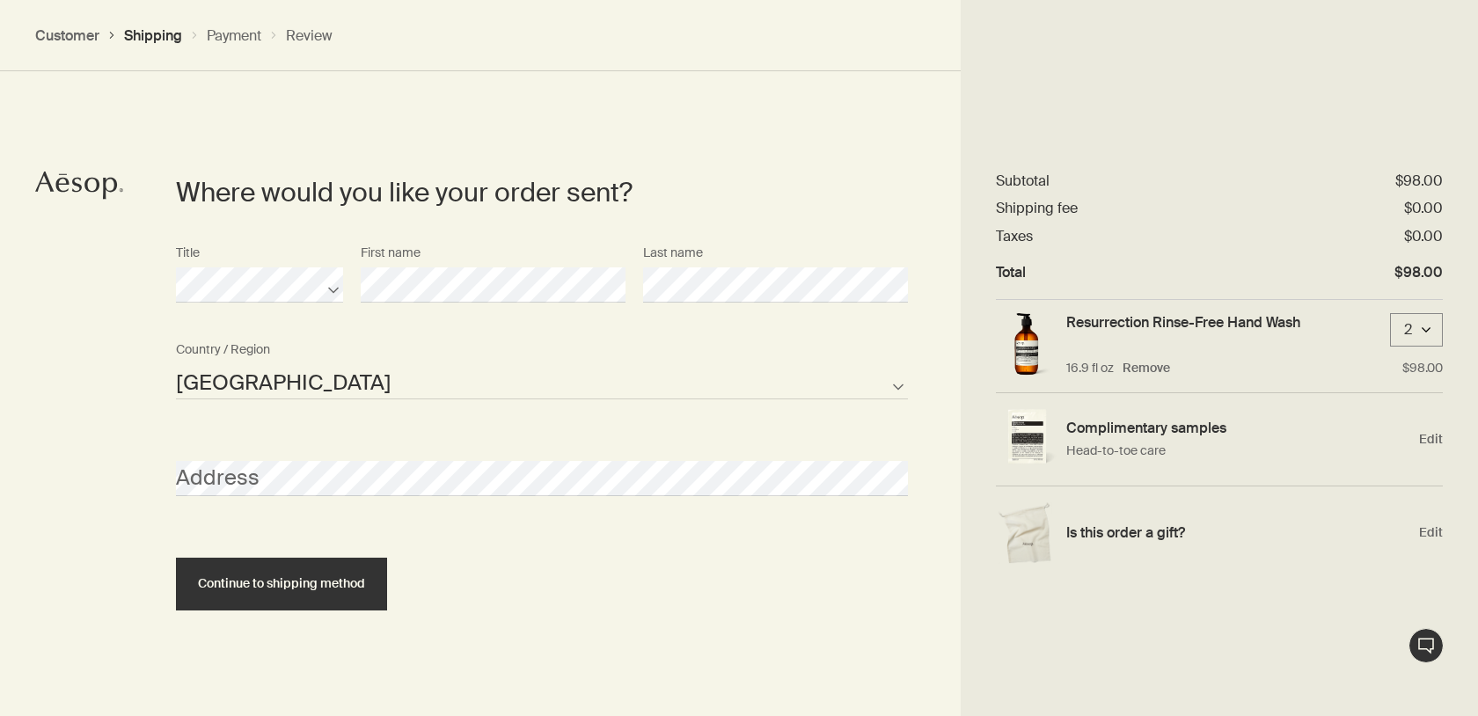
scroll to position [761, 0]
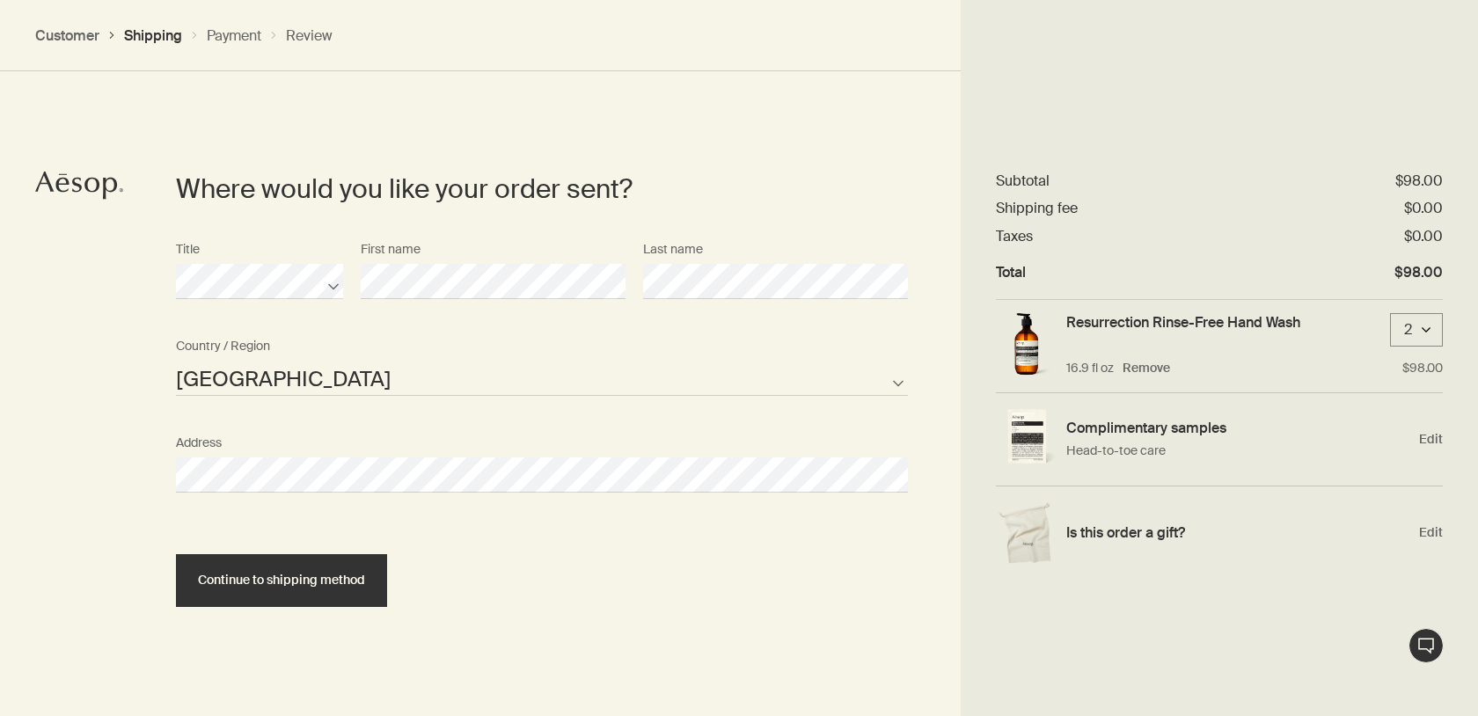
select select "US"
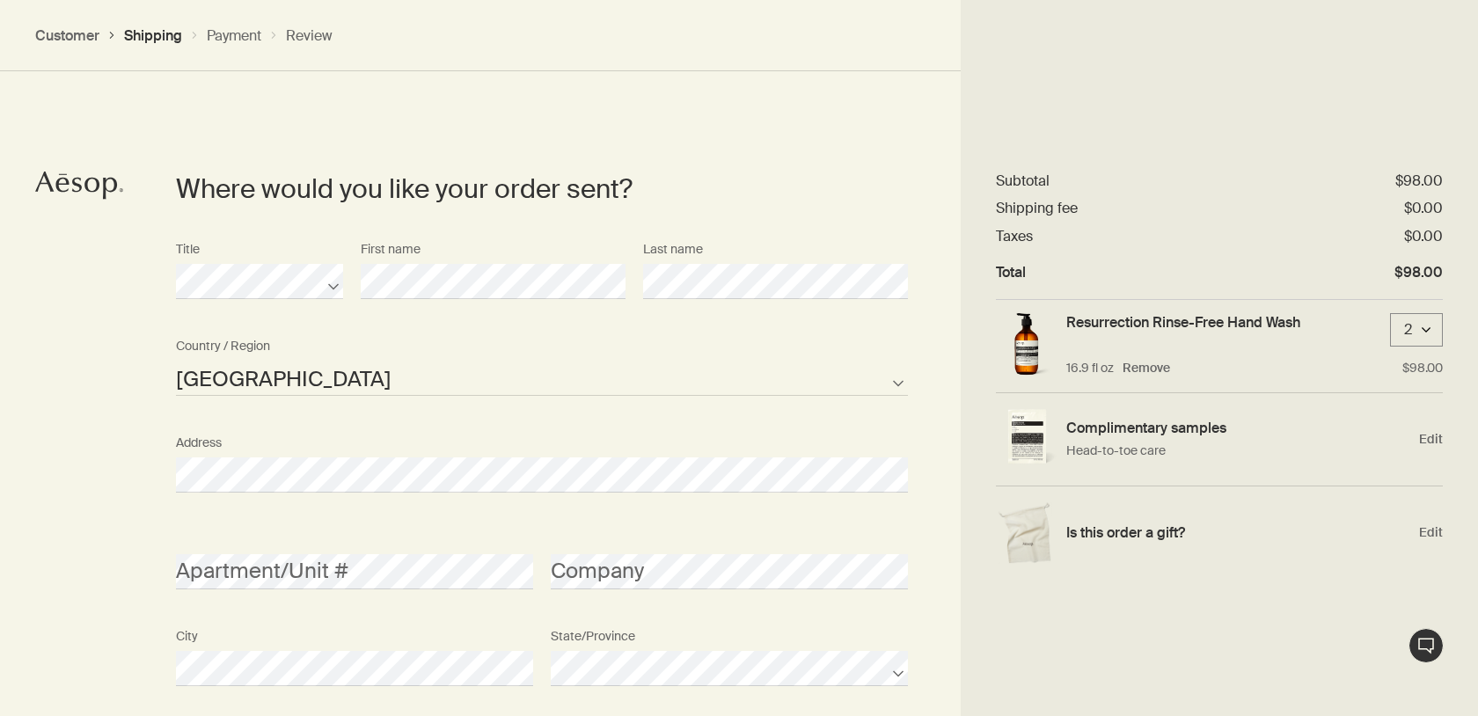
scroll to position [842, 0]
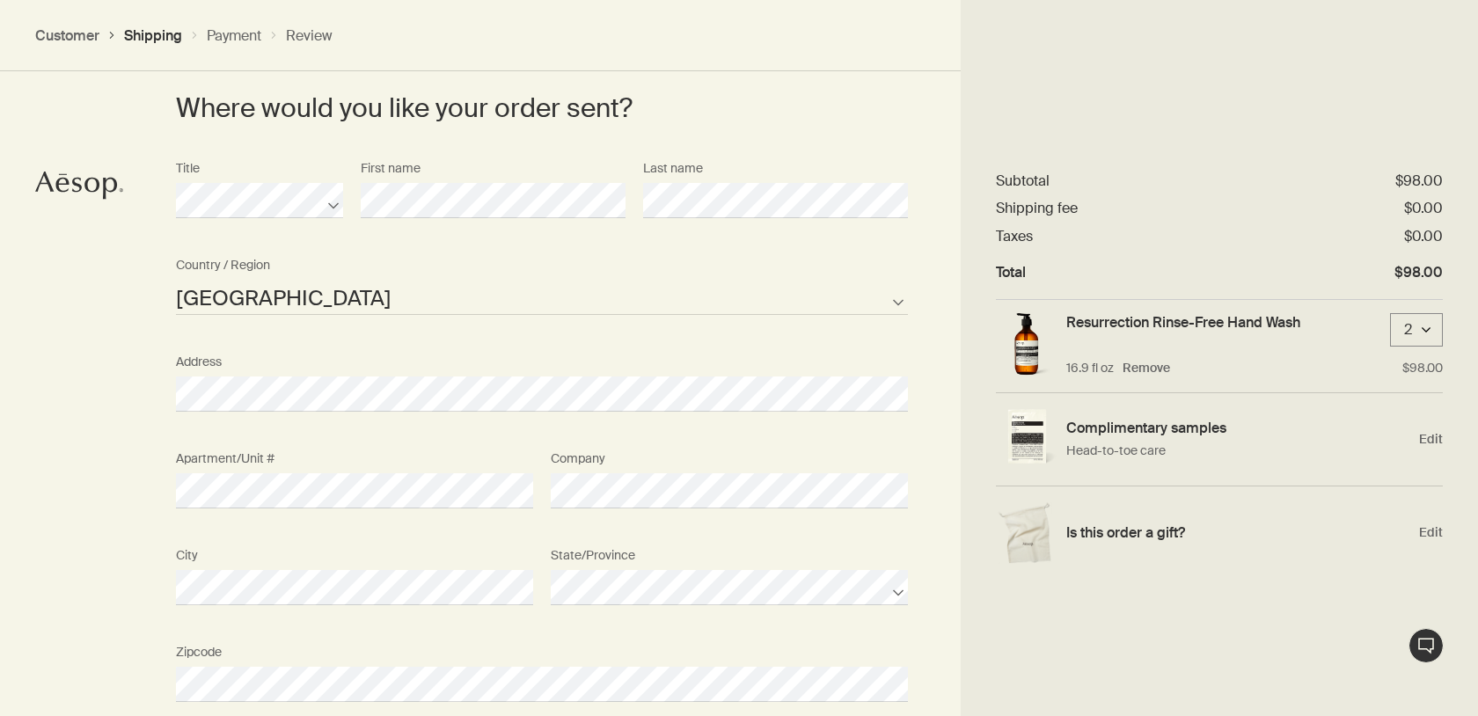
click at [91, 552] on div "Where would you like your order sent? Title First name Last name United States …" at bounding box center [739, 502] width 1478 height 1056
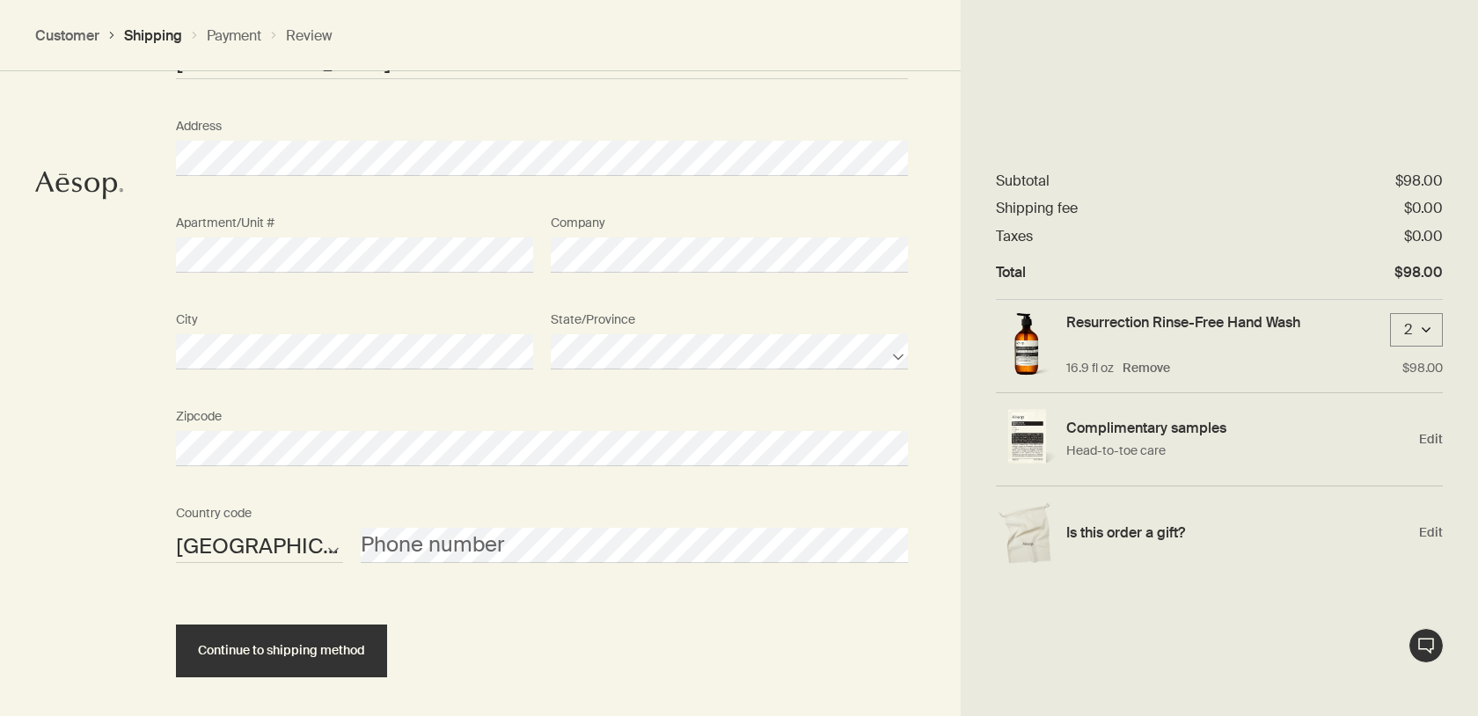
scroll to position [1128, 0]
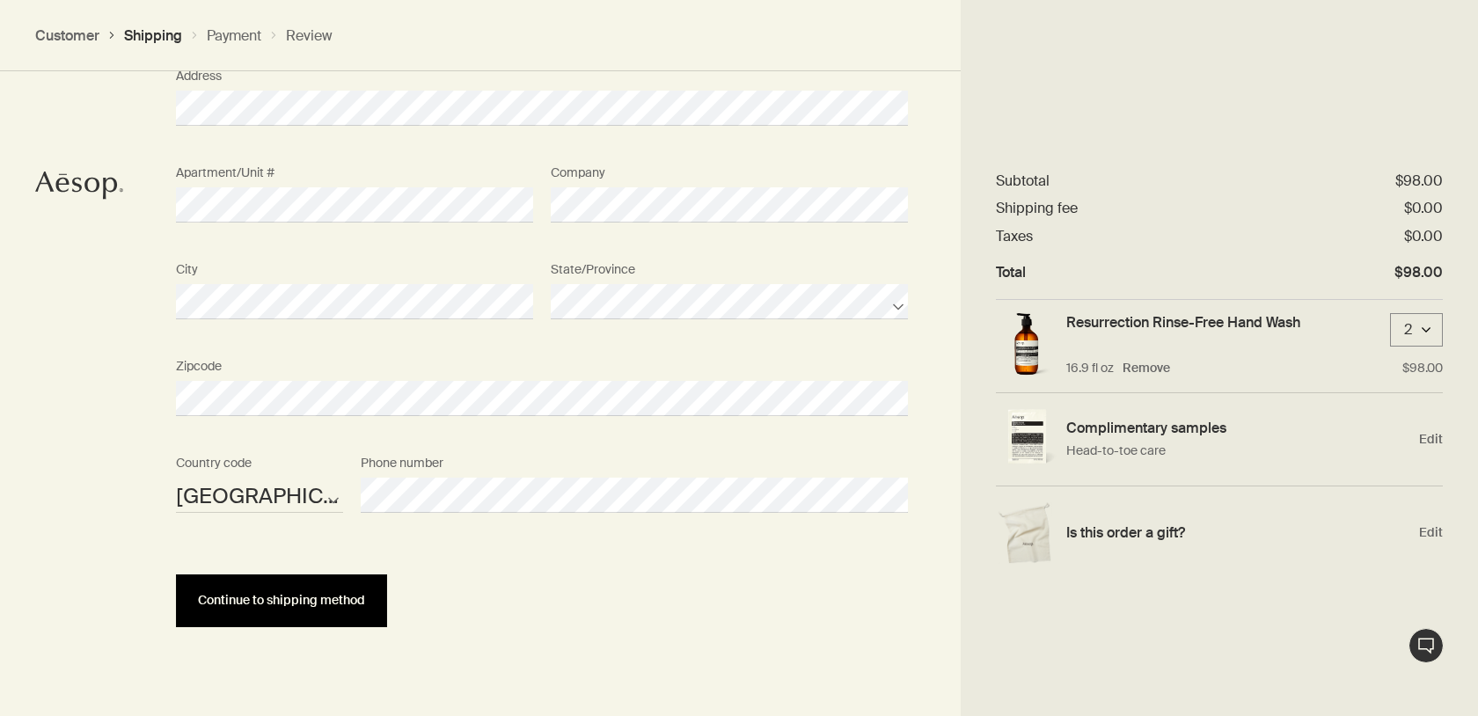
click at [274, 622] on button "Continue to shipping method" at bounding box center [281, 600] width 211 height 53
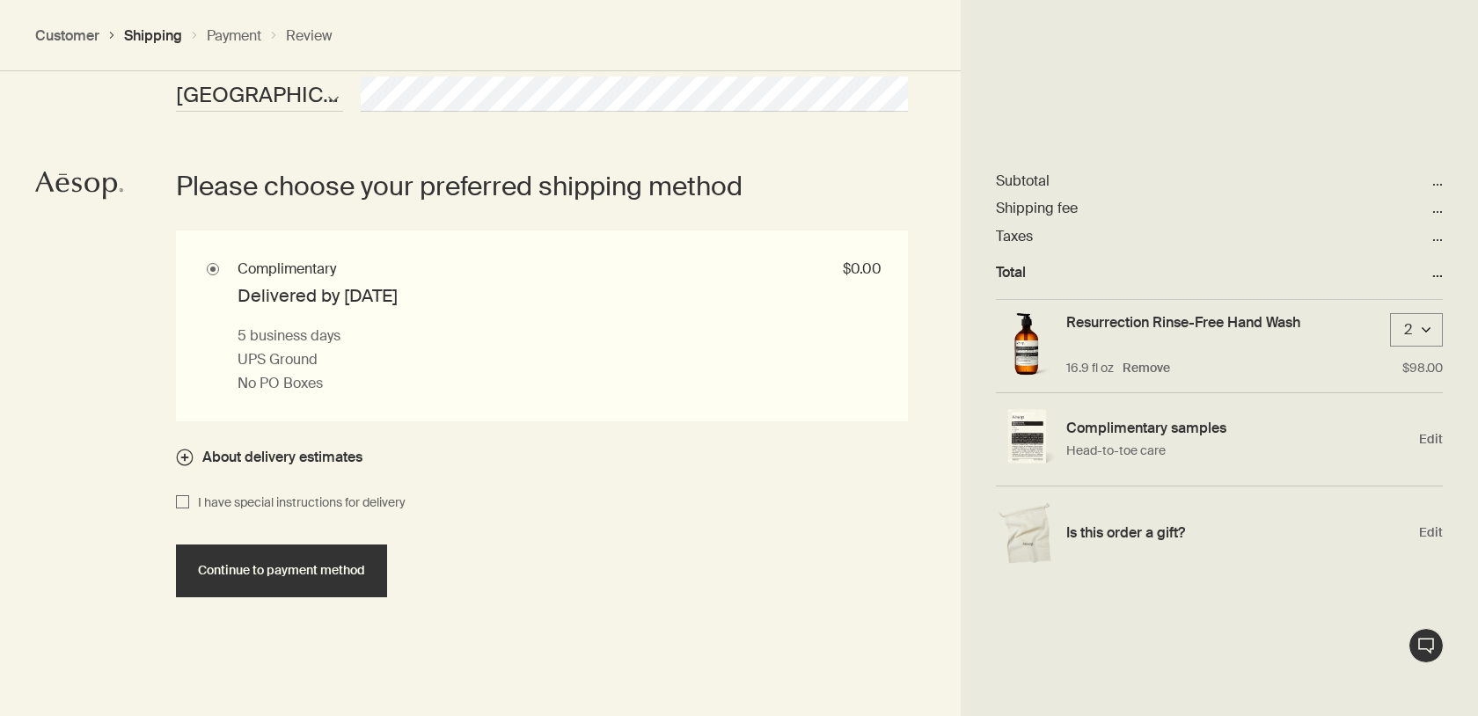
scroll to position [1532, 0]
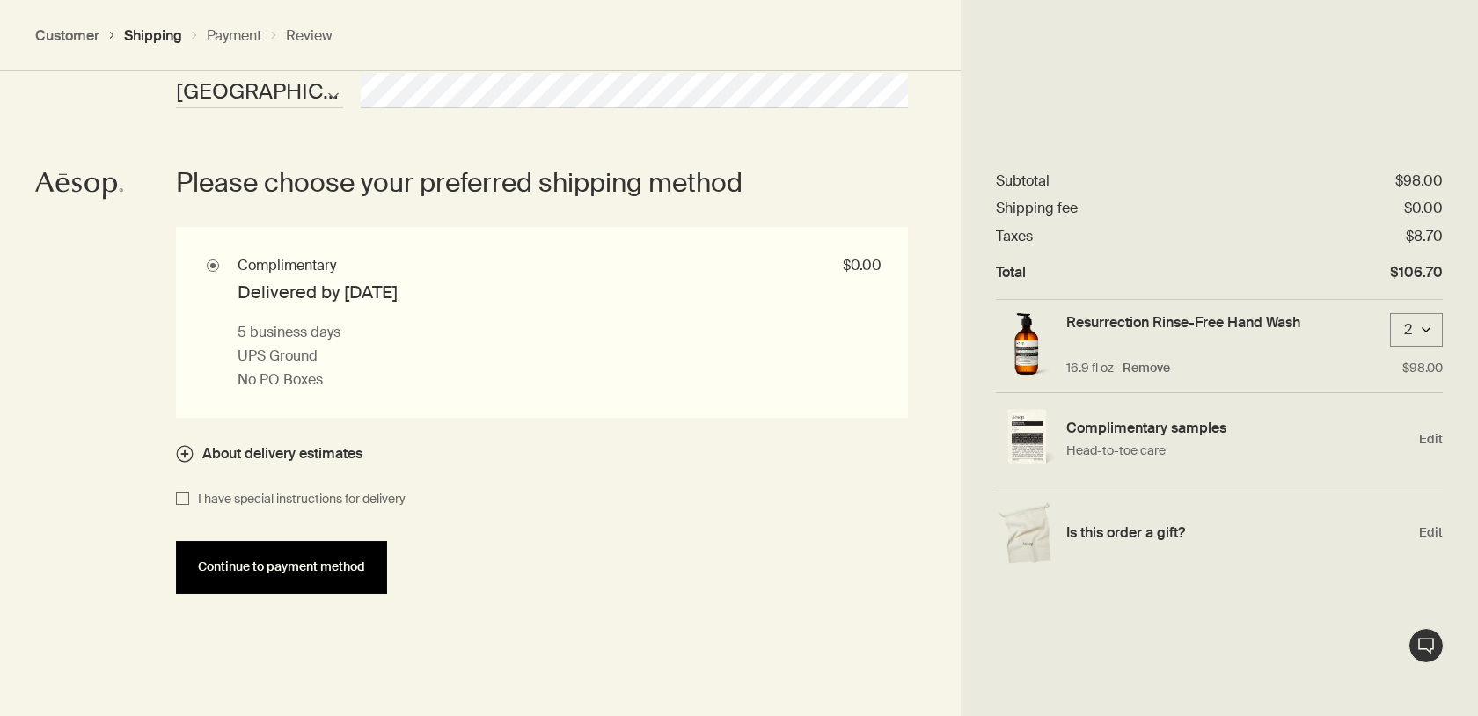
click at [259, 553] on button "Continue to payment method" at bounding box center [281, 567] width 211 height 53
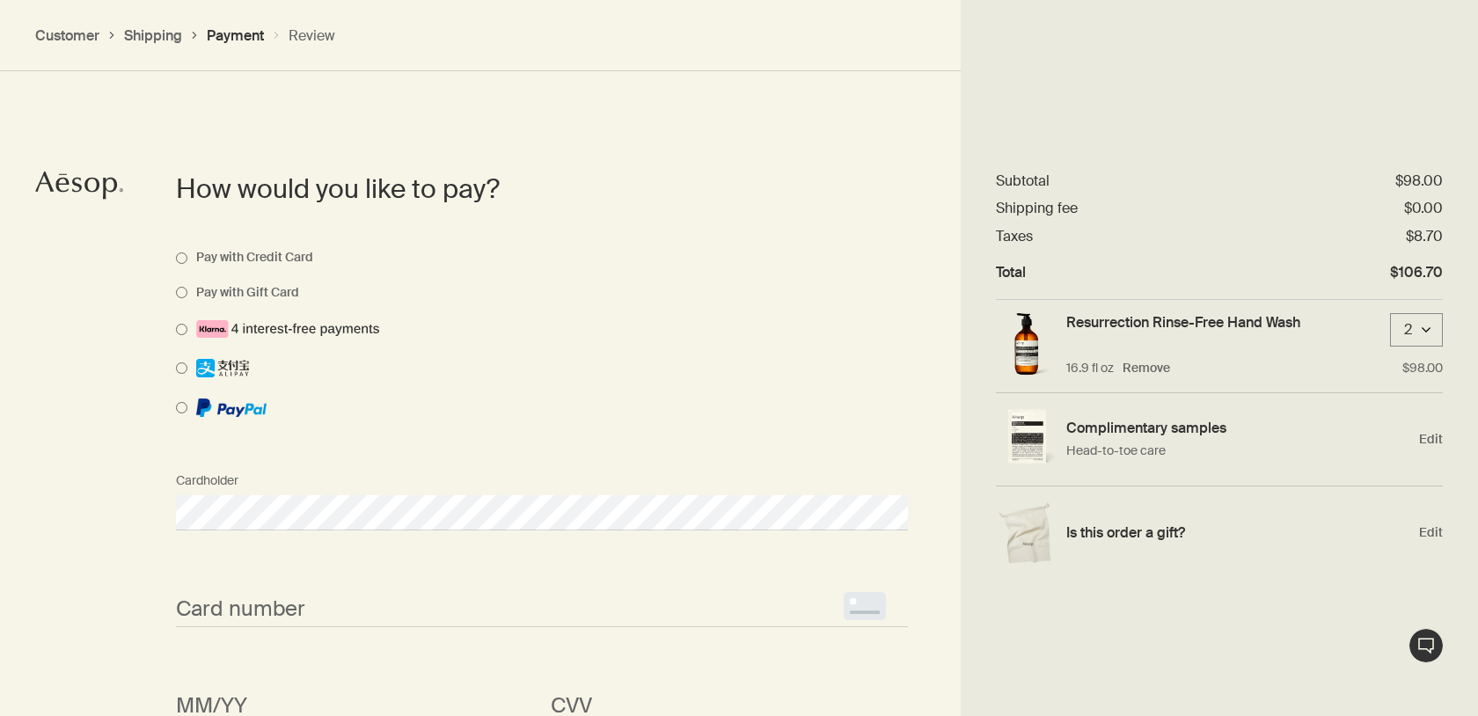
scroll to position [1359, 0]
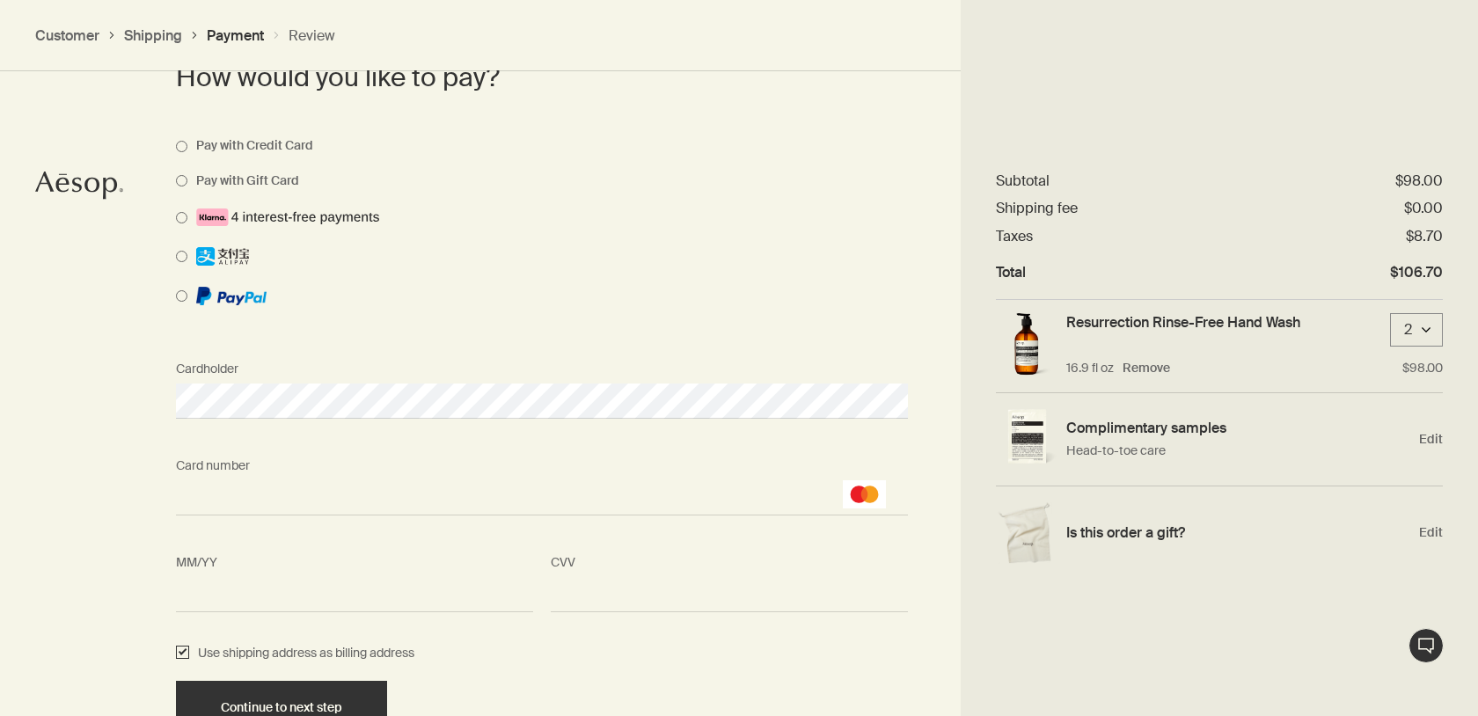
click at [188, 655] on input "Use shipping address as billing address" at bounding box center [182, 653] width 13 height 21
checkbox input "false"
select select "US"
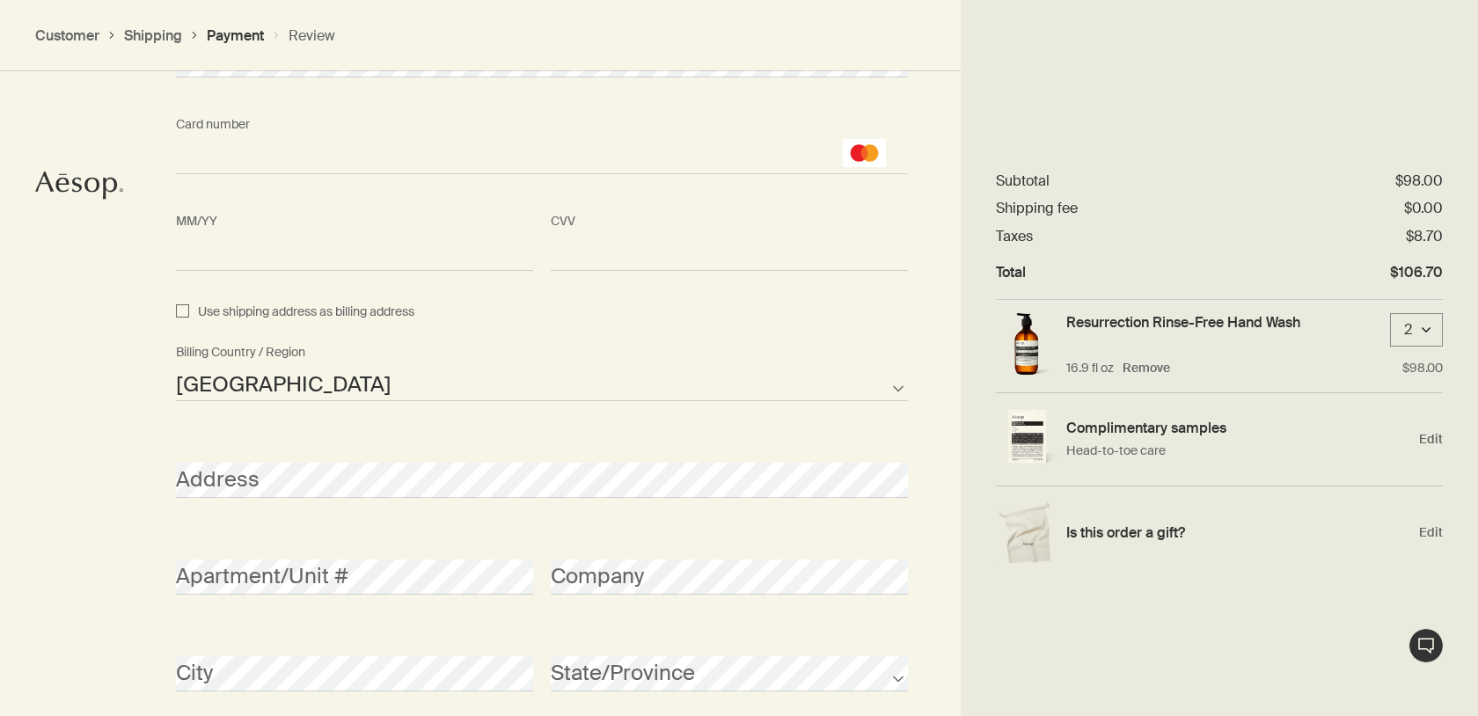
scroll to position [1701, 0]
click at [61, 532] on div "How would you like to pay? Pay with Credit Card Pay with Gift Card Cardholder C…" at bounding box center [739, 351] width 1478 height 1501
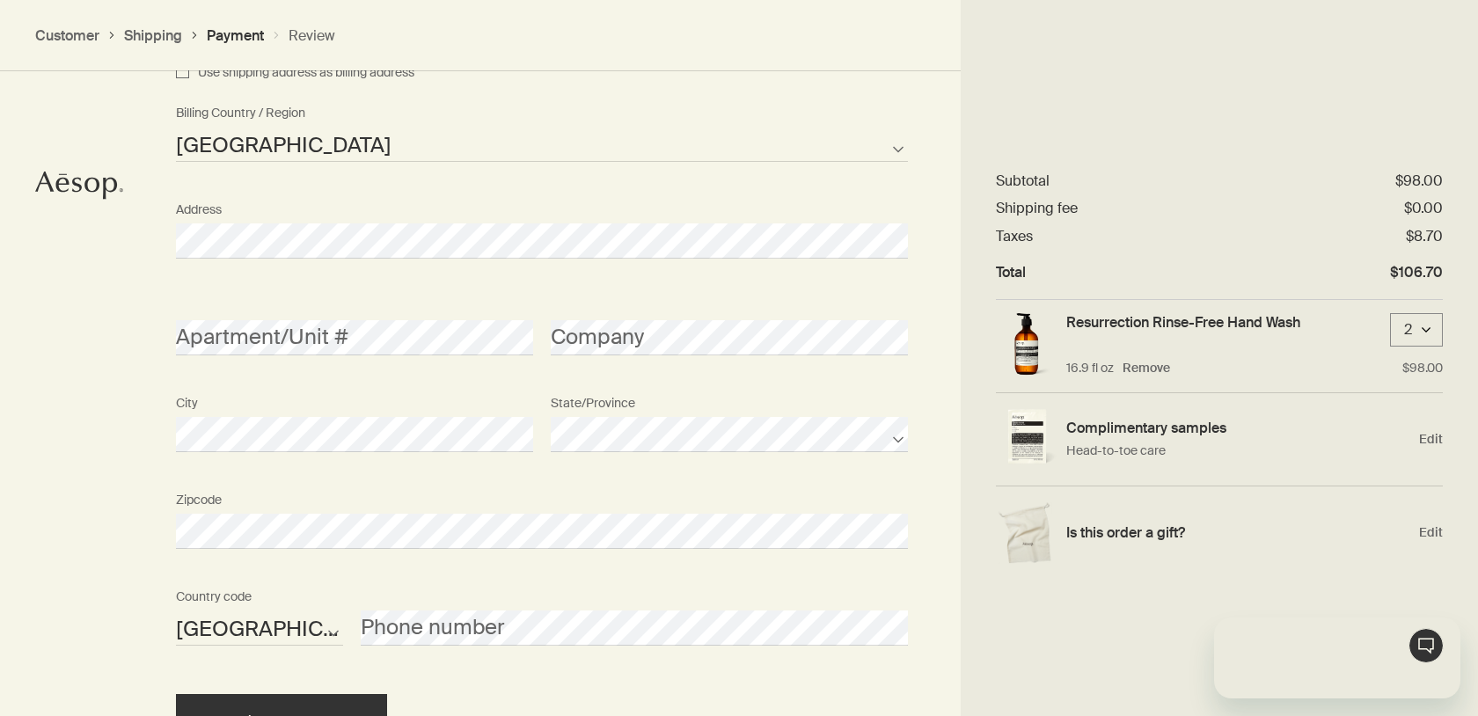
scroll to position [0, 0]
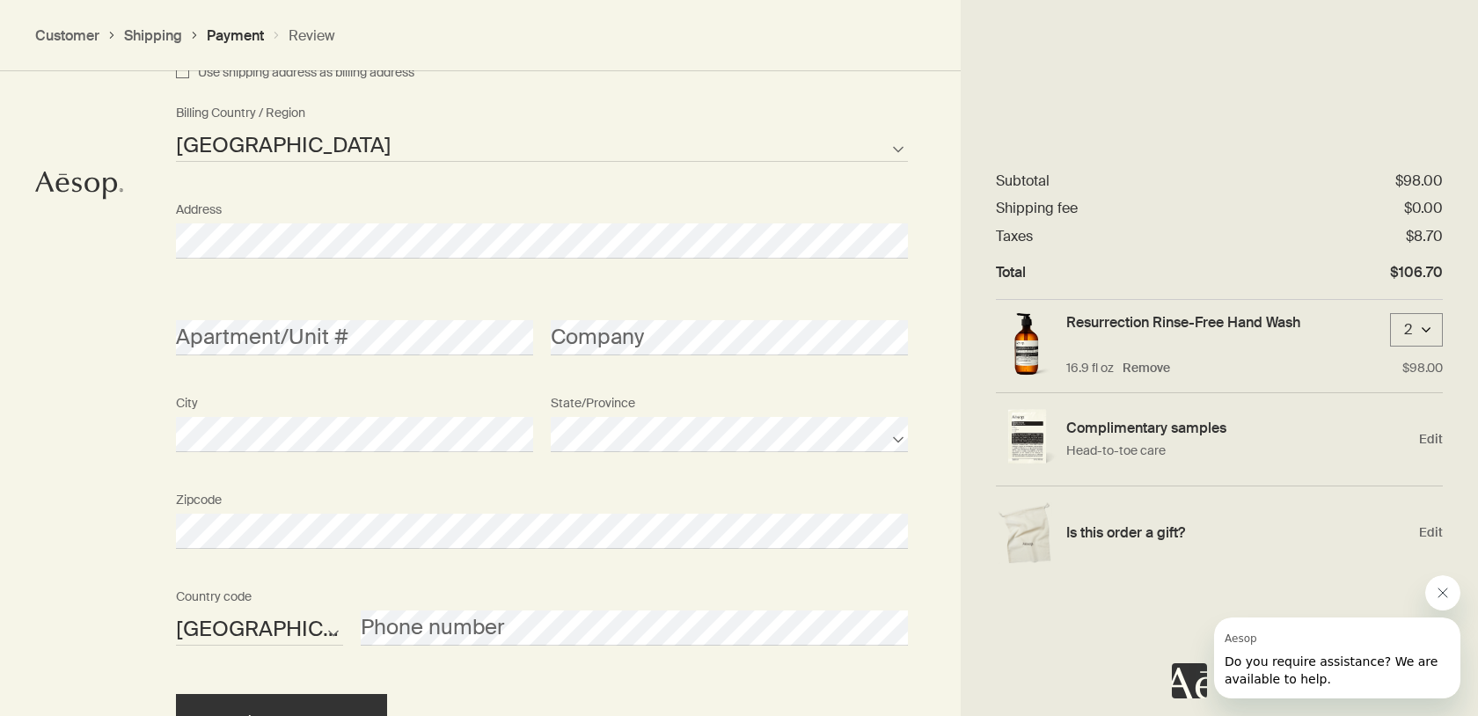
click at [62, 500] on div "How would you like to pay? Pay with Credit Card Pay with Gift Card Cardholder C…" at bounding box center [739, 112] width 1478 height 1501
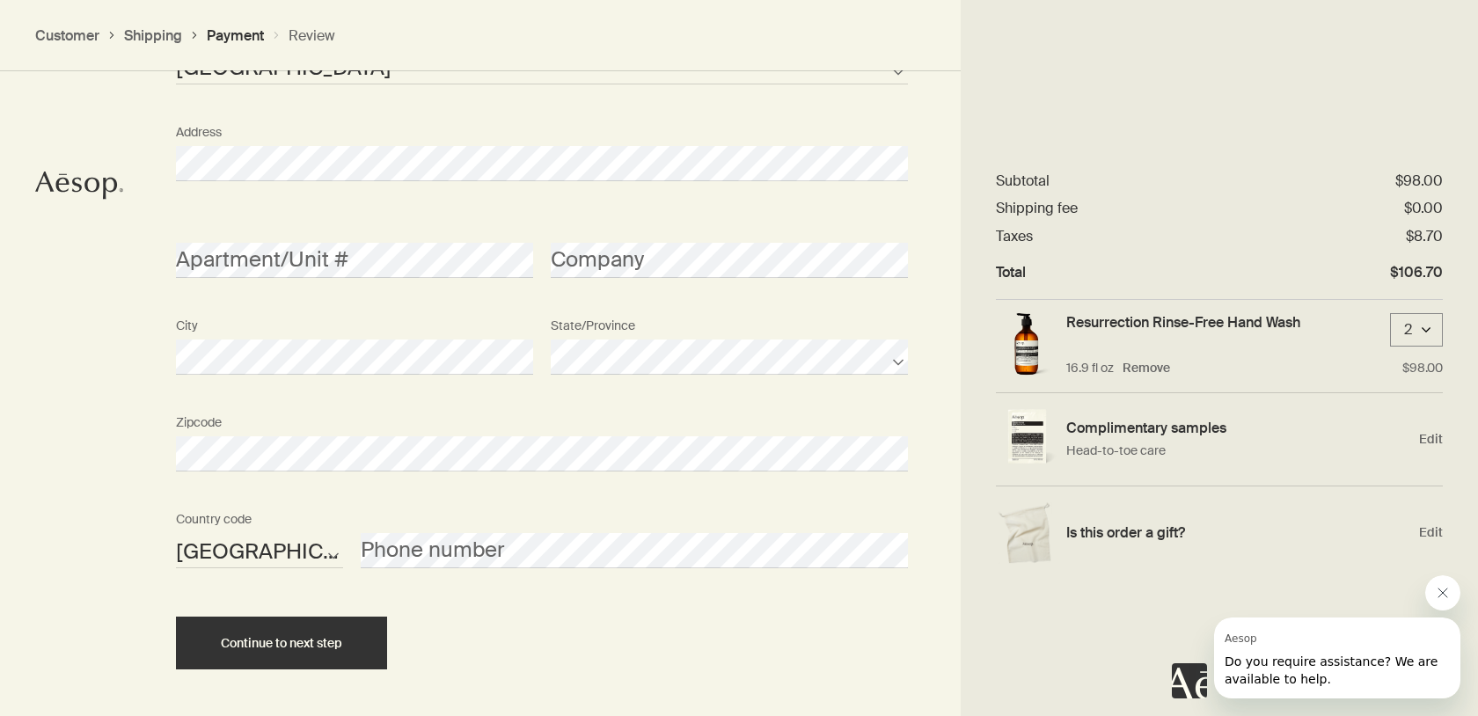
scroll to position [2027, 0]
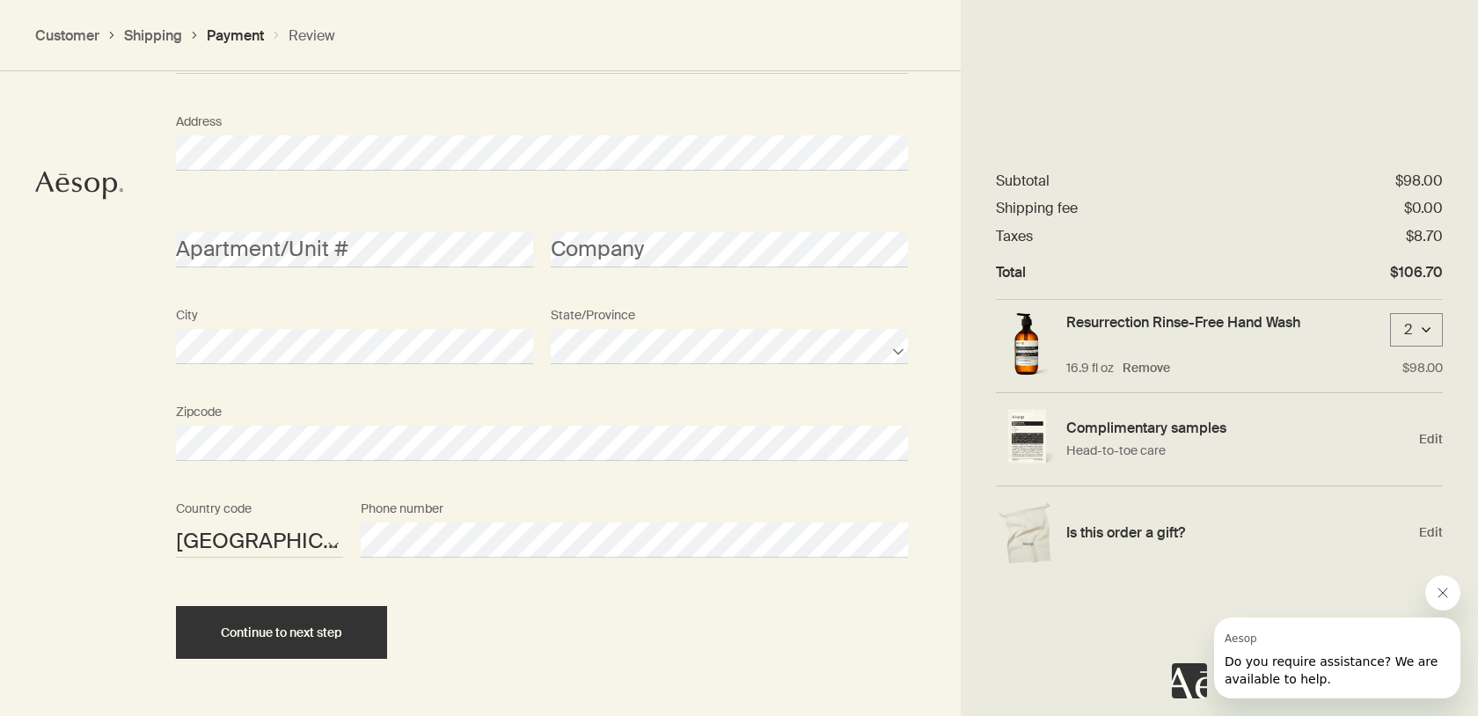
click at [113, 655] on div "How would you like to pay? Pay with Credit Card Pay with Gift Card Cardholder C…" at bounding box center [739, 24] width 1478 height 1501
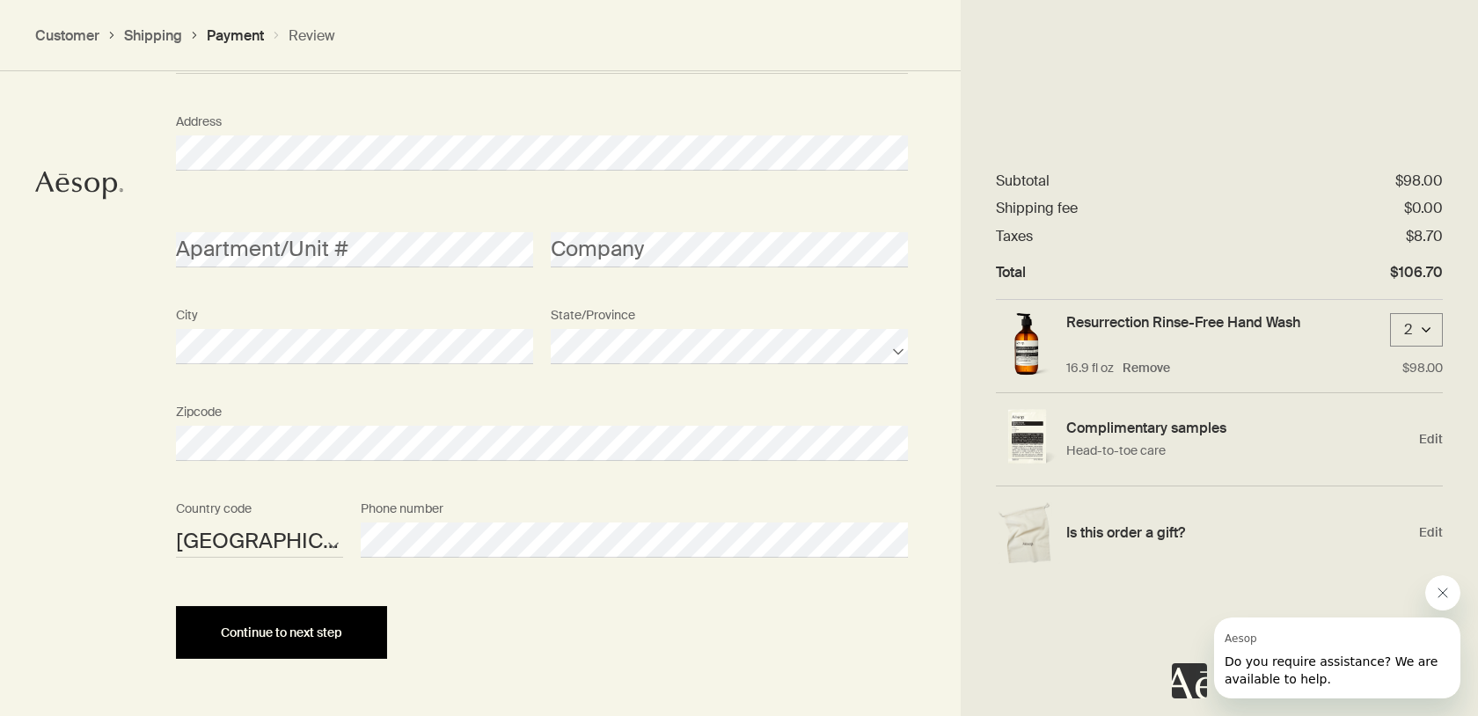
click at [313, 645] on button "Continue to next step" at bounding box center [281, 632] width 211 height 53
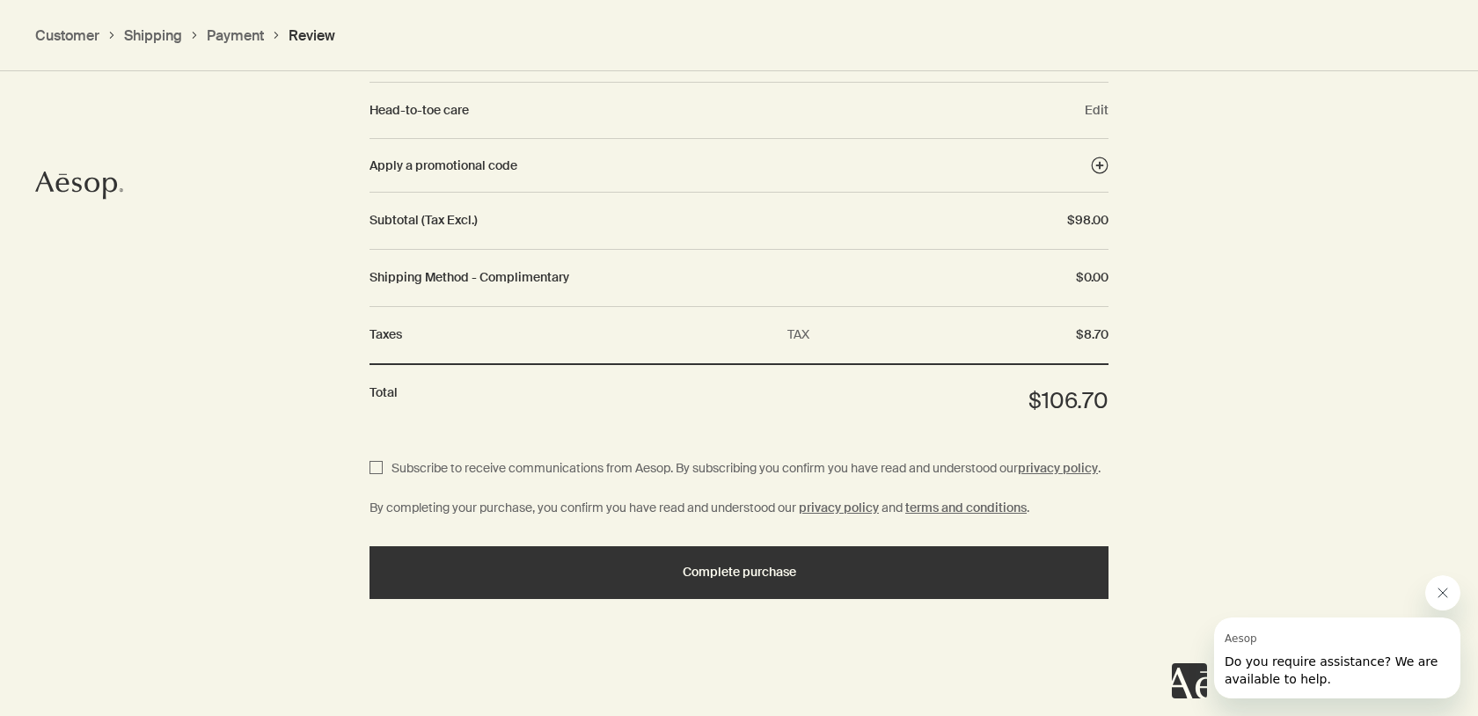
scroll to position [2012, 0]
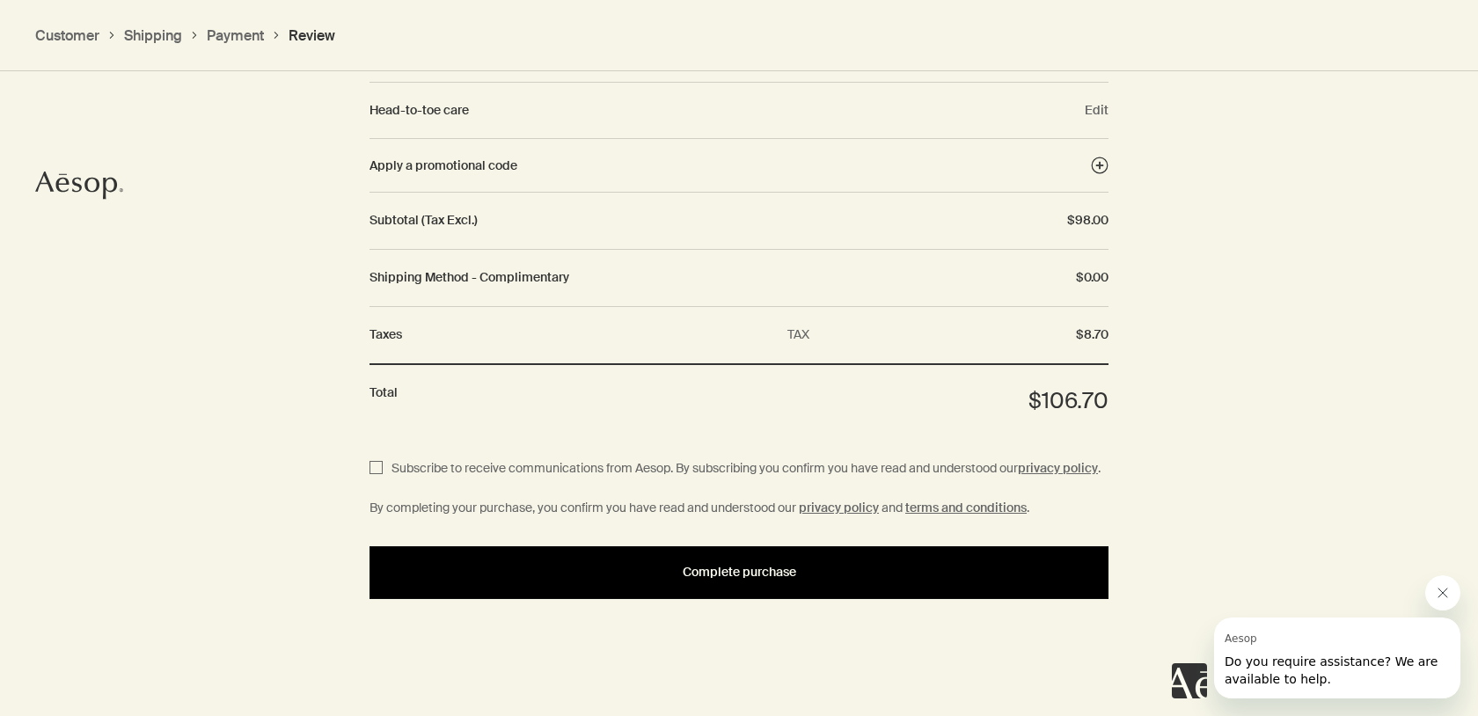
click at [746, 579] on span "Complete purchase" at bounding box center [739, 572] width 113 height 13
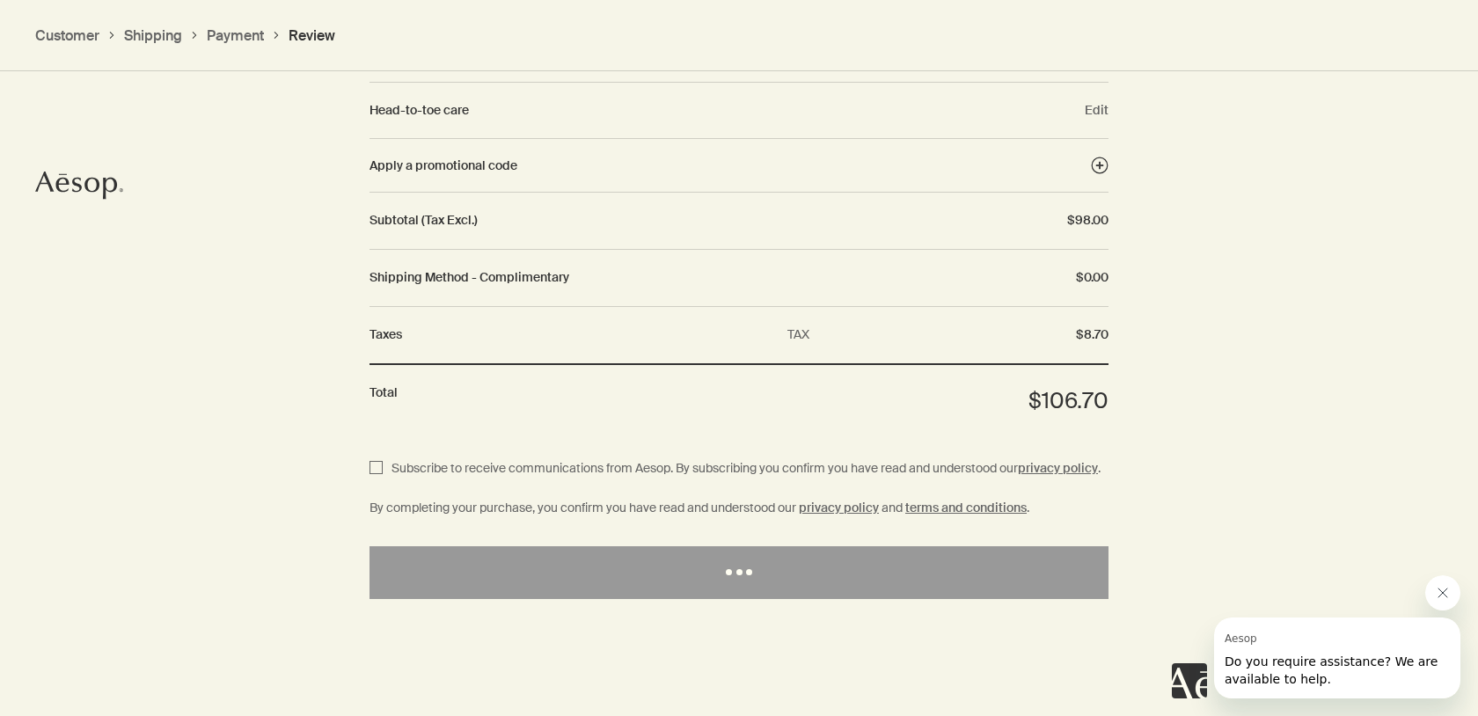
click at [1435, 589] on icon "Close message from Aesop" at bounding box center [1442, 593] width 14 height 14
